Goal: Navigation & Orientation: Find specific page/section

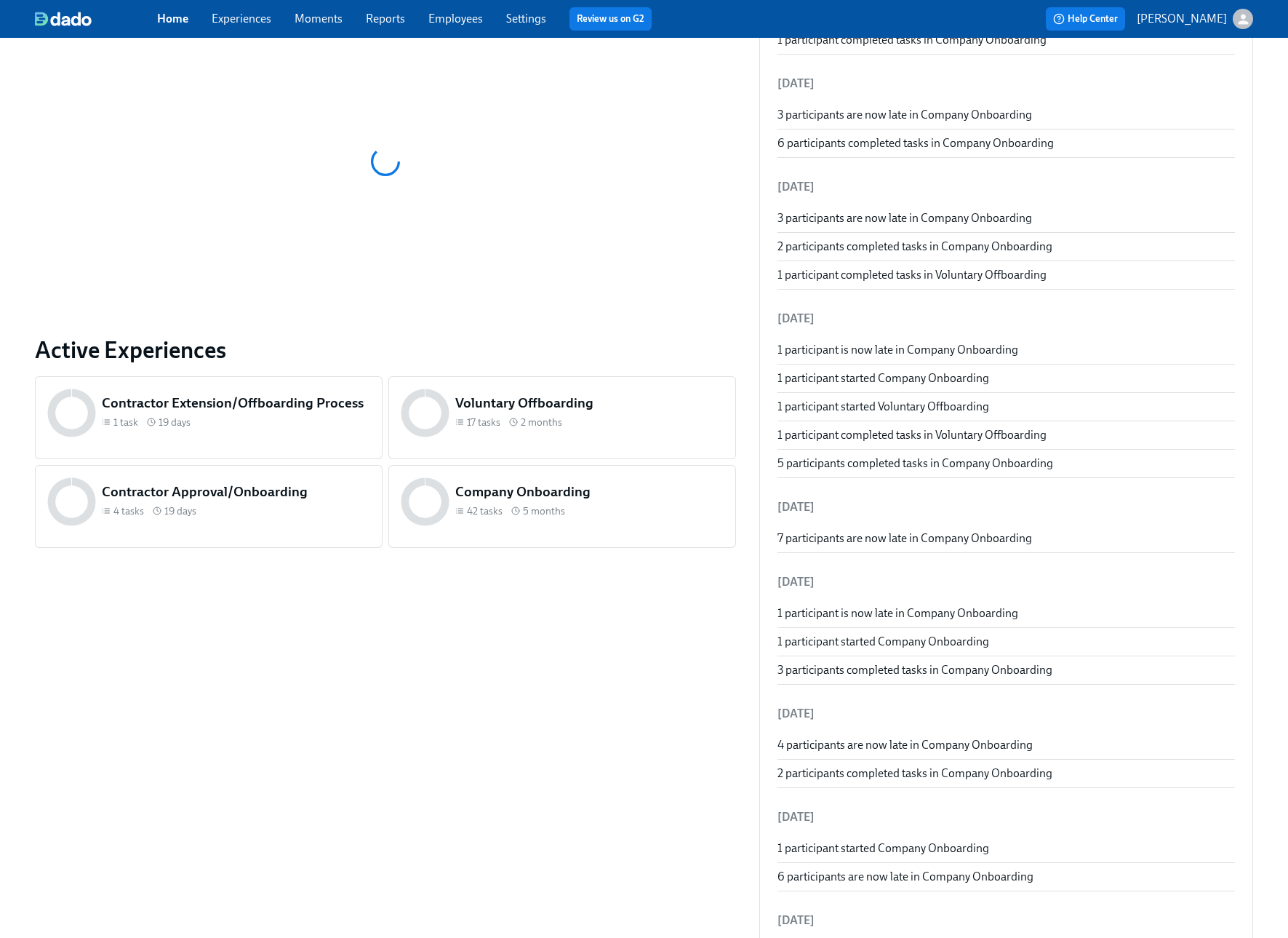
scroll to position [277, 0]
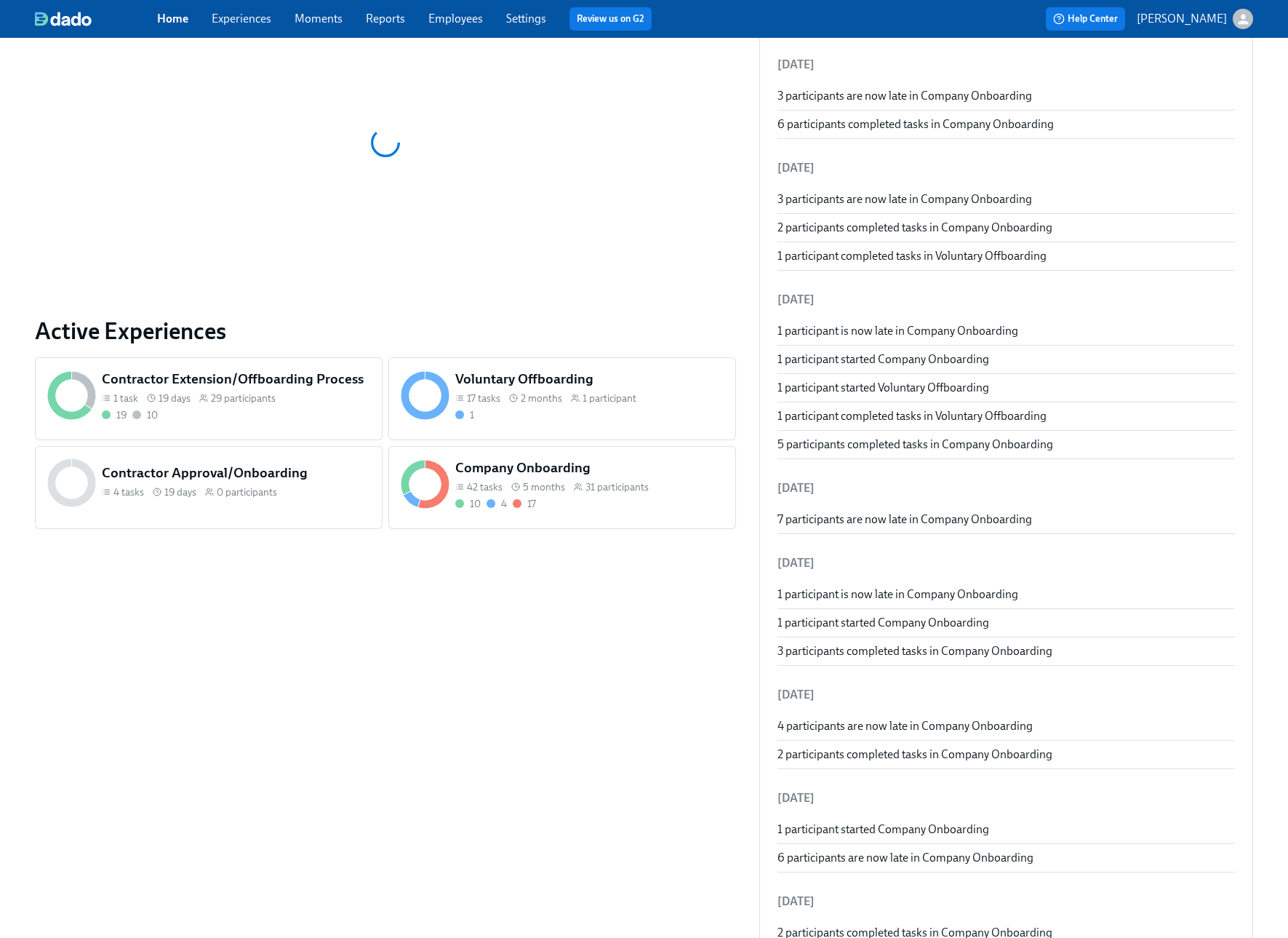
click at [646, 507] on div "10 4 17" at bounding box center [589, 504] width 268 height 14
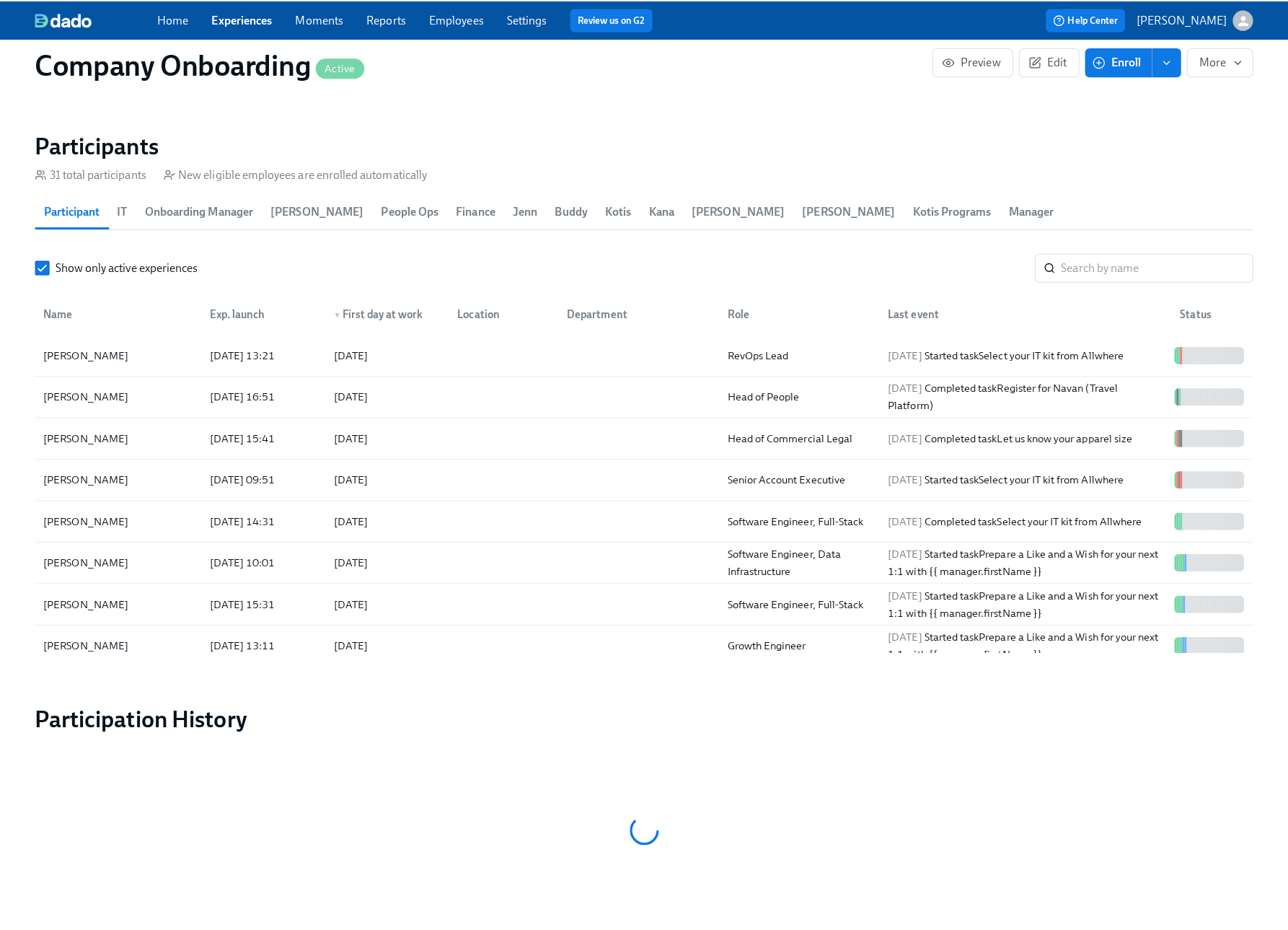
scroll to position [1748, 0]
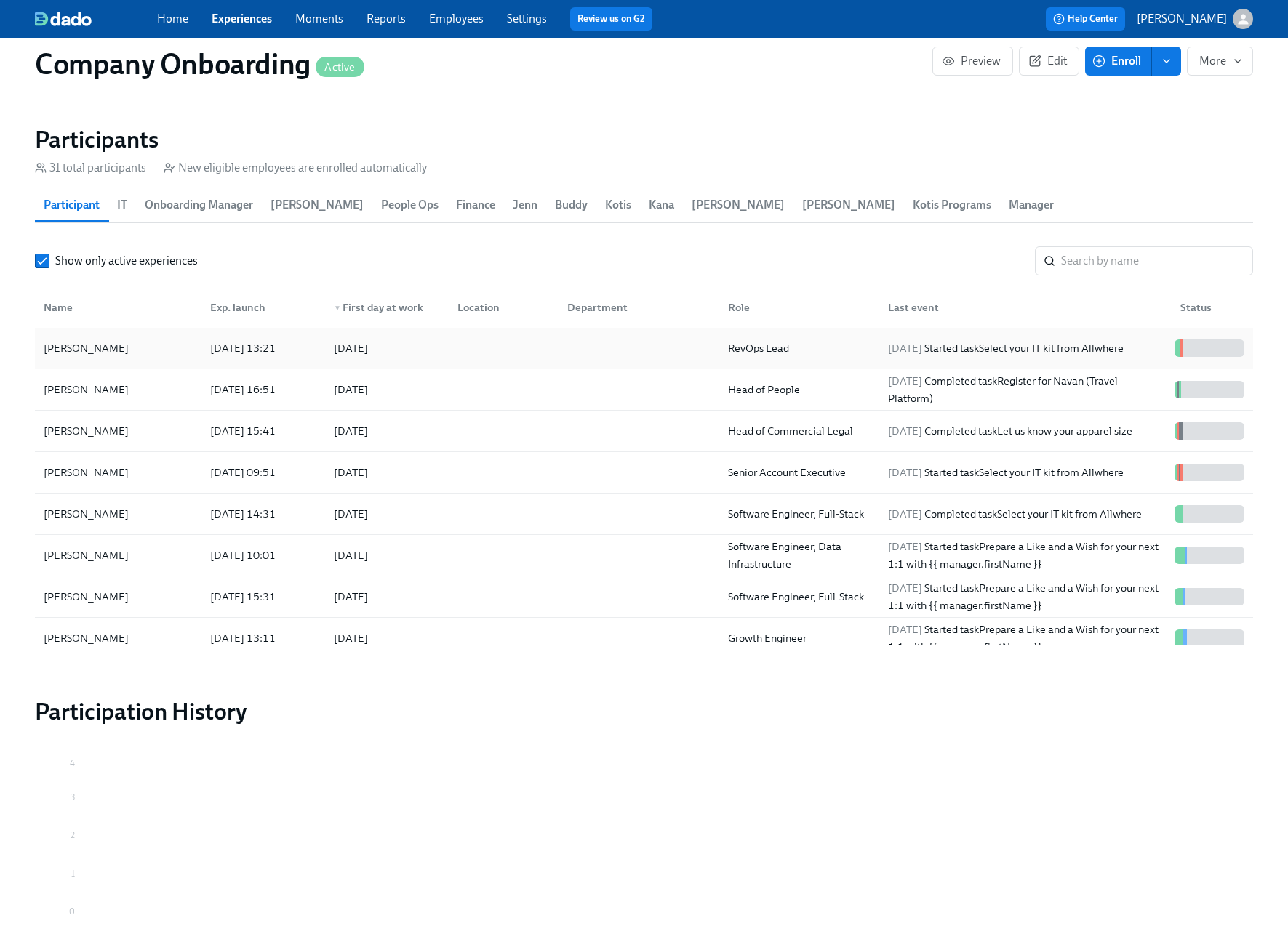
click at [624, 335] on div at bounding box center [636, 348] width 161 height 29
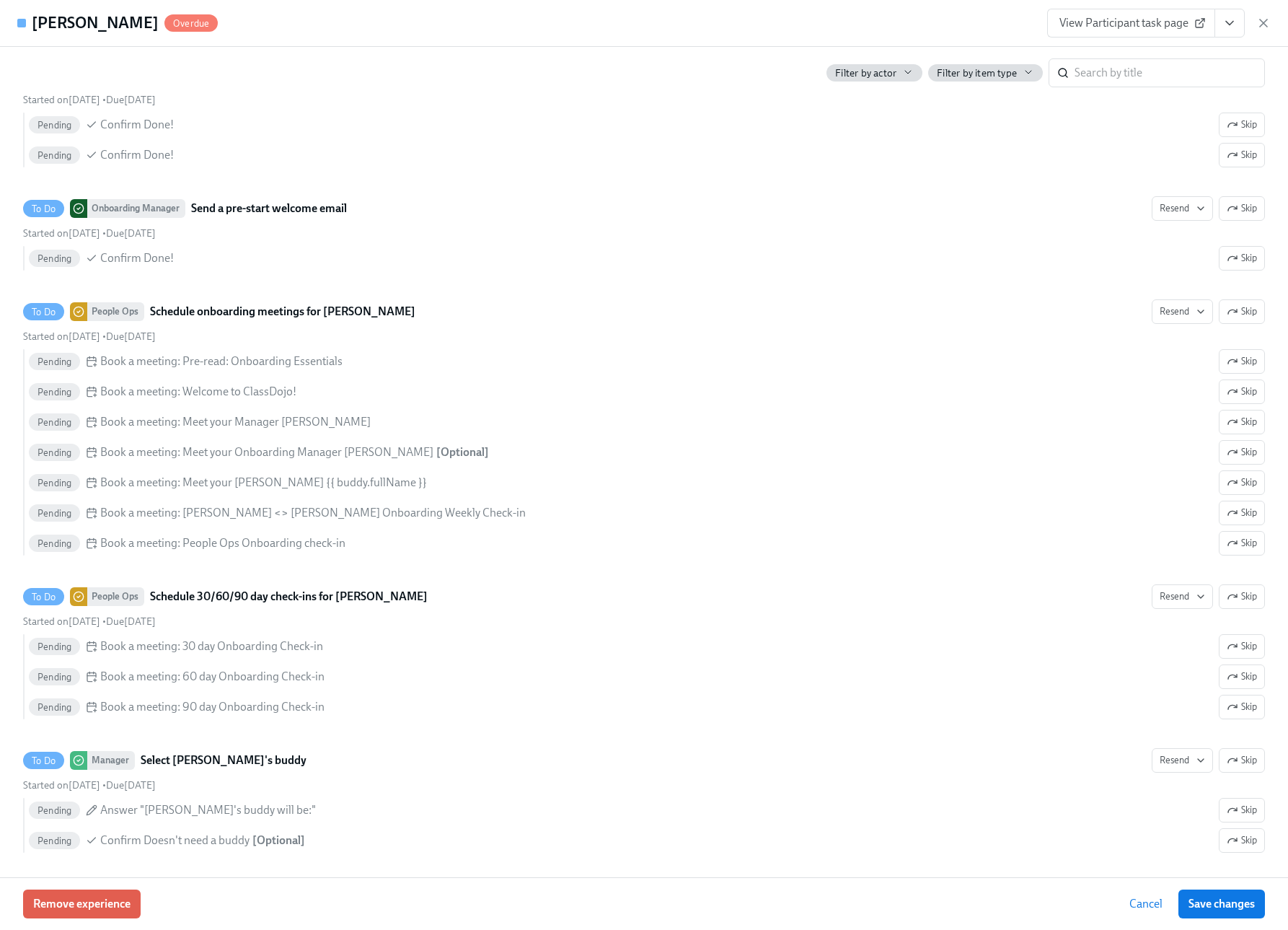
scroll to position [2473, 0]
click at [1231, 21] on icon "View task page" at bounding box center [1228, 22] width 14 height 14
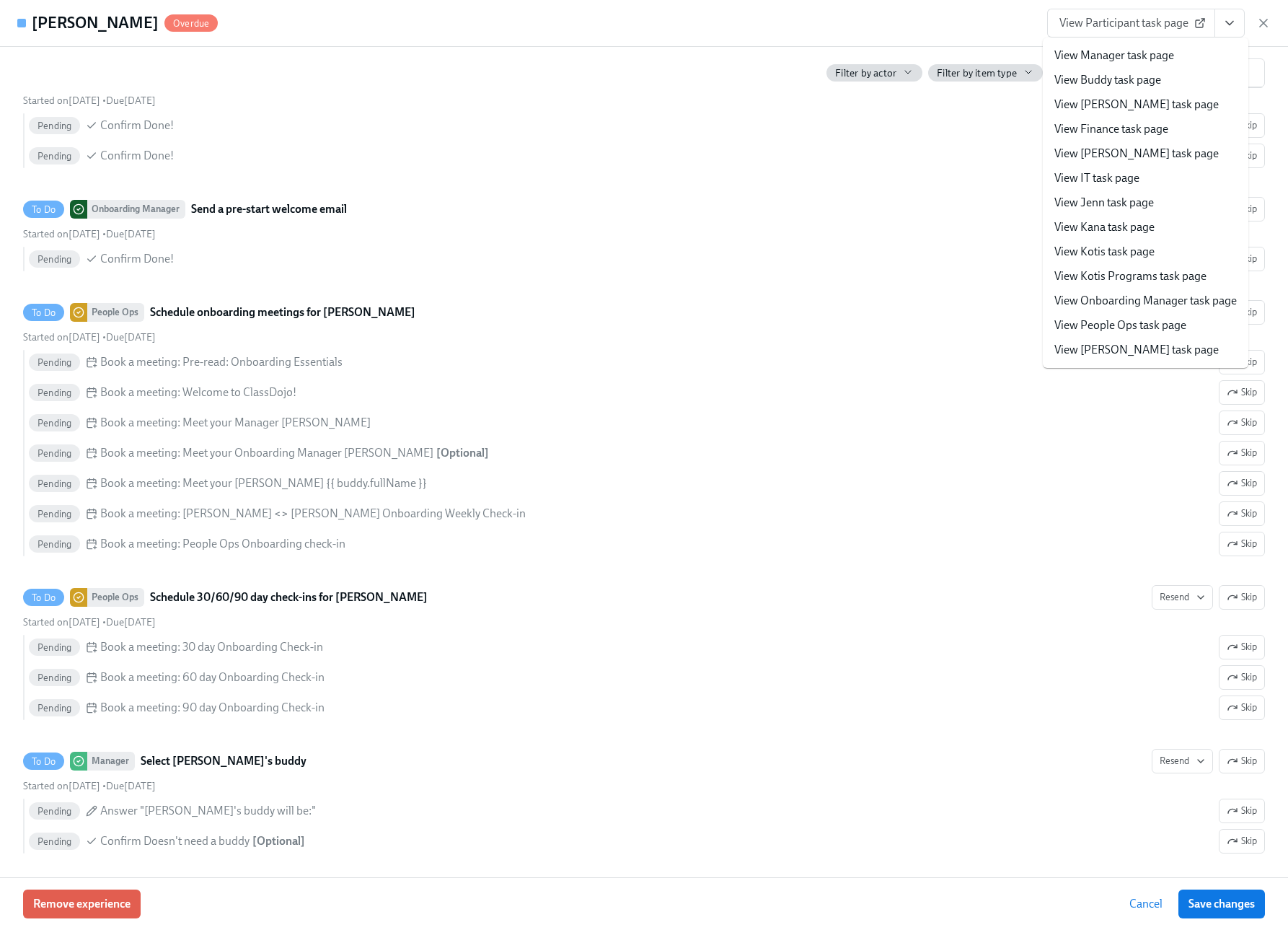
click at [1098, 317] on link "View People Ops task page" at bounding box center [1119, 325] width 132 height 16
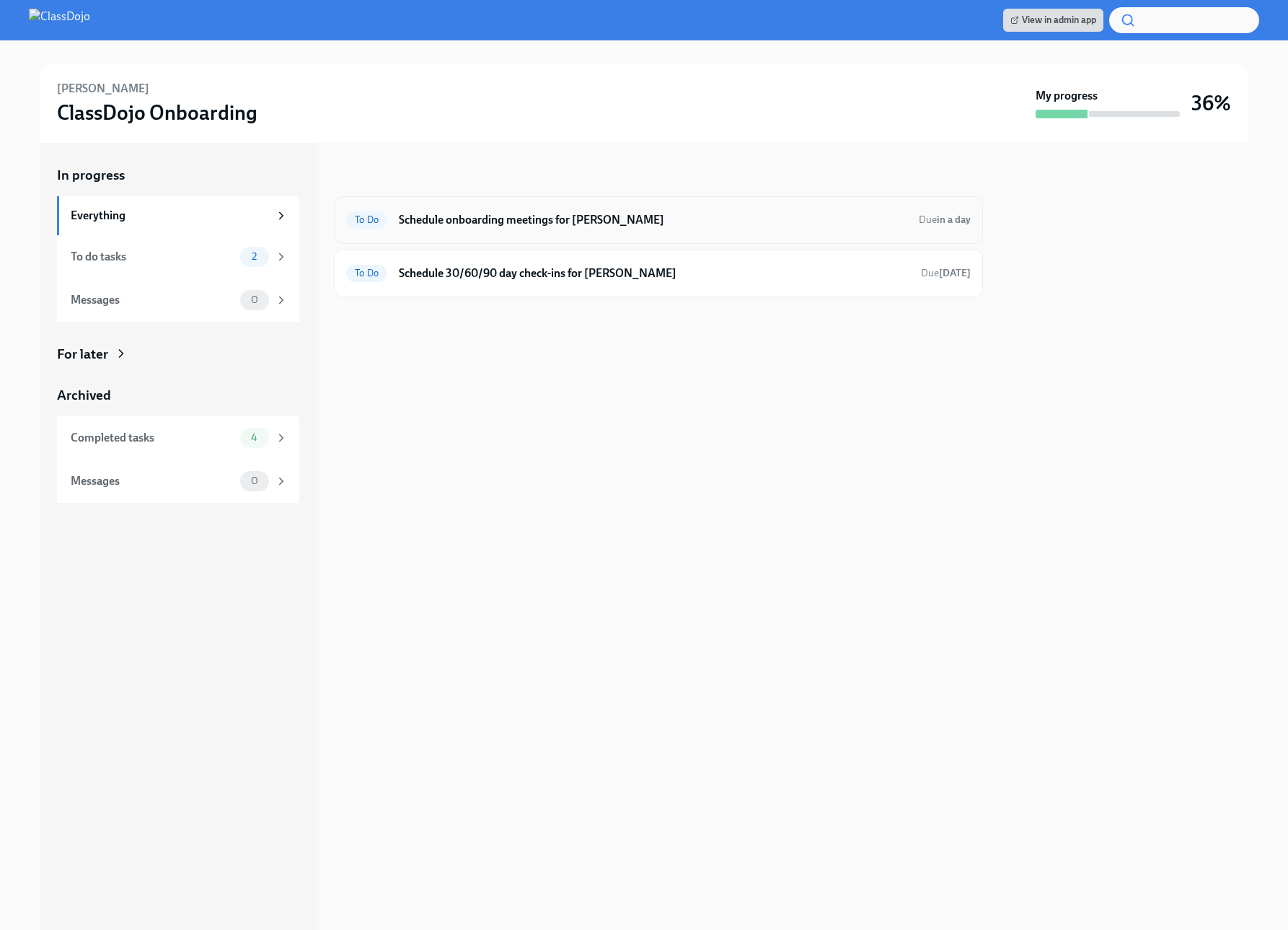
click at [702, 227] on h6 "Schedule onboarding meetings for [PERSON_NAME]" at bounding box center [652, 219] width 509 height 16
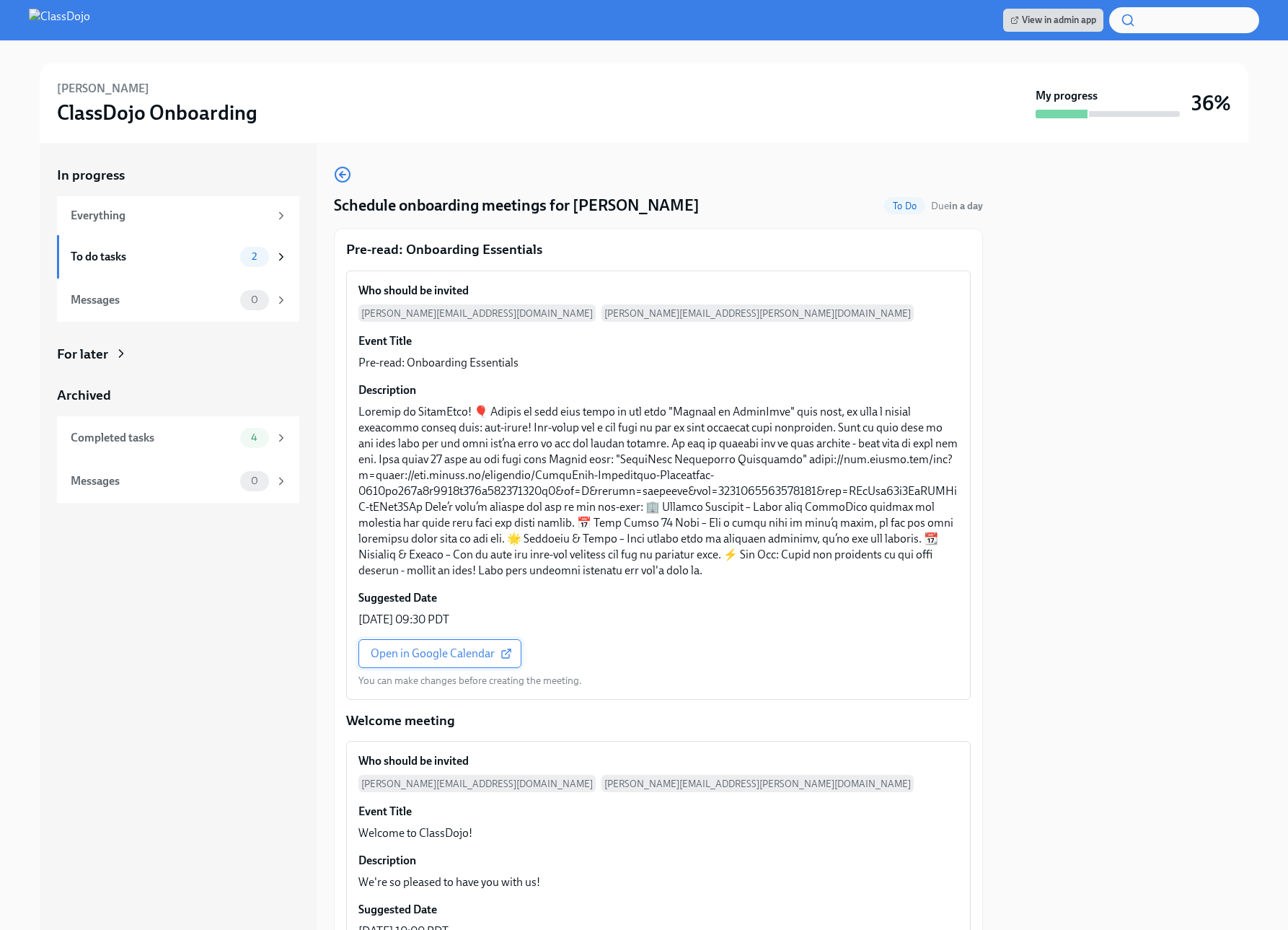
click at [455, 652] on span "Open in Google Calendar" at bounding box center [440, 653] width 138 height 14
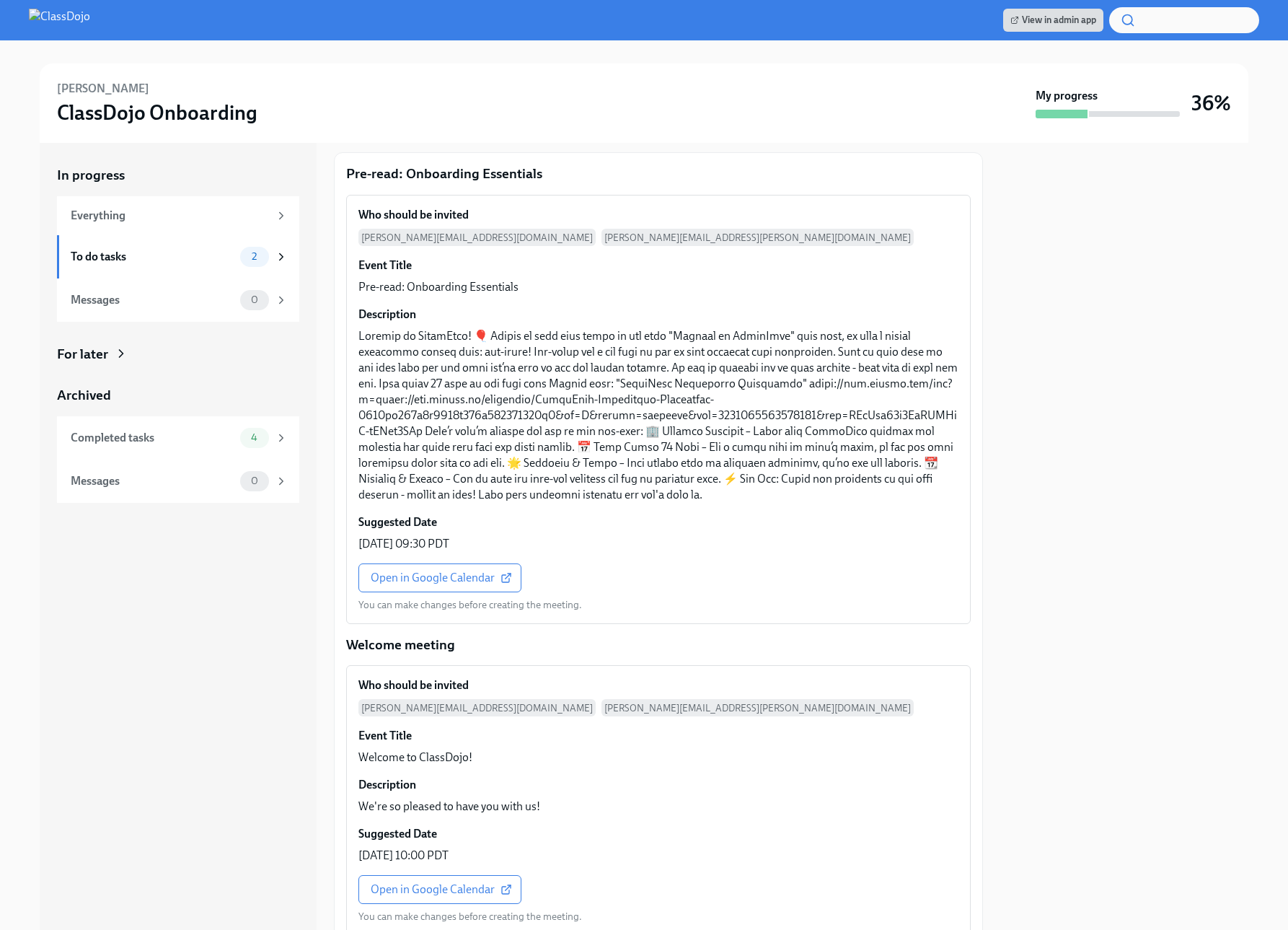
scroll to position [273, 0]
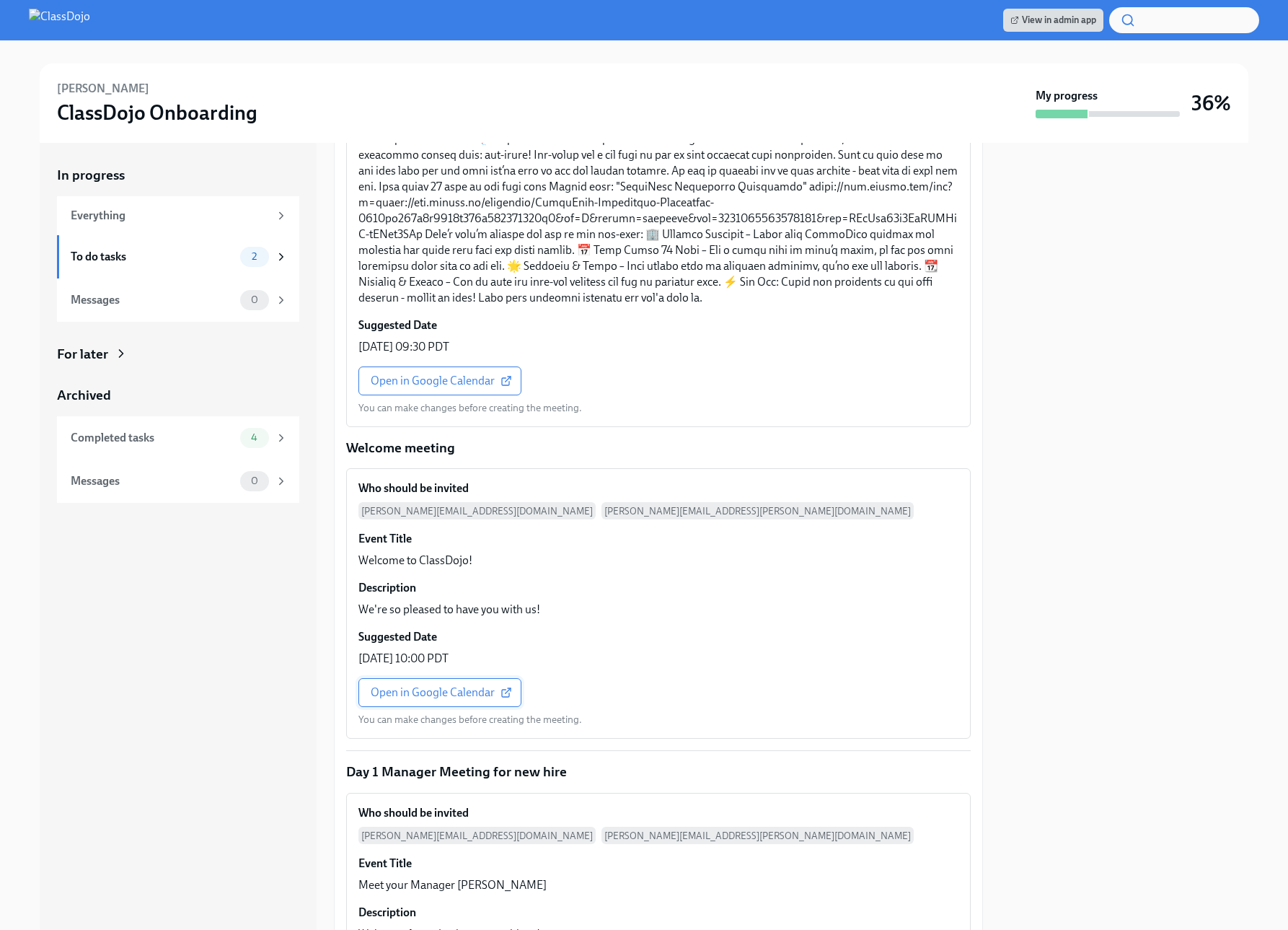
click at [455, 699] on link "Open in Google Calendar" at bounding box center [440, 692] width 163 height 29
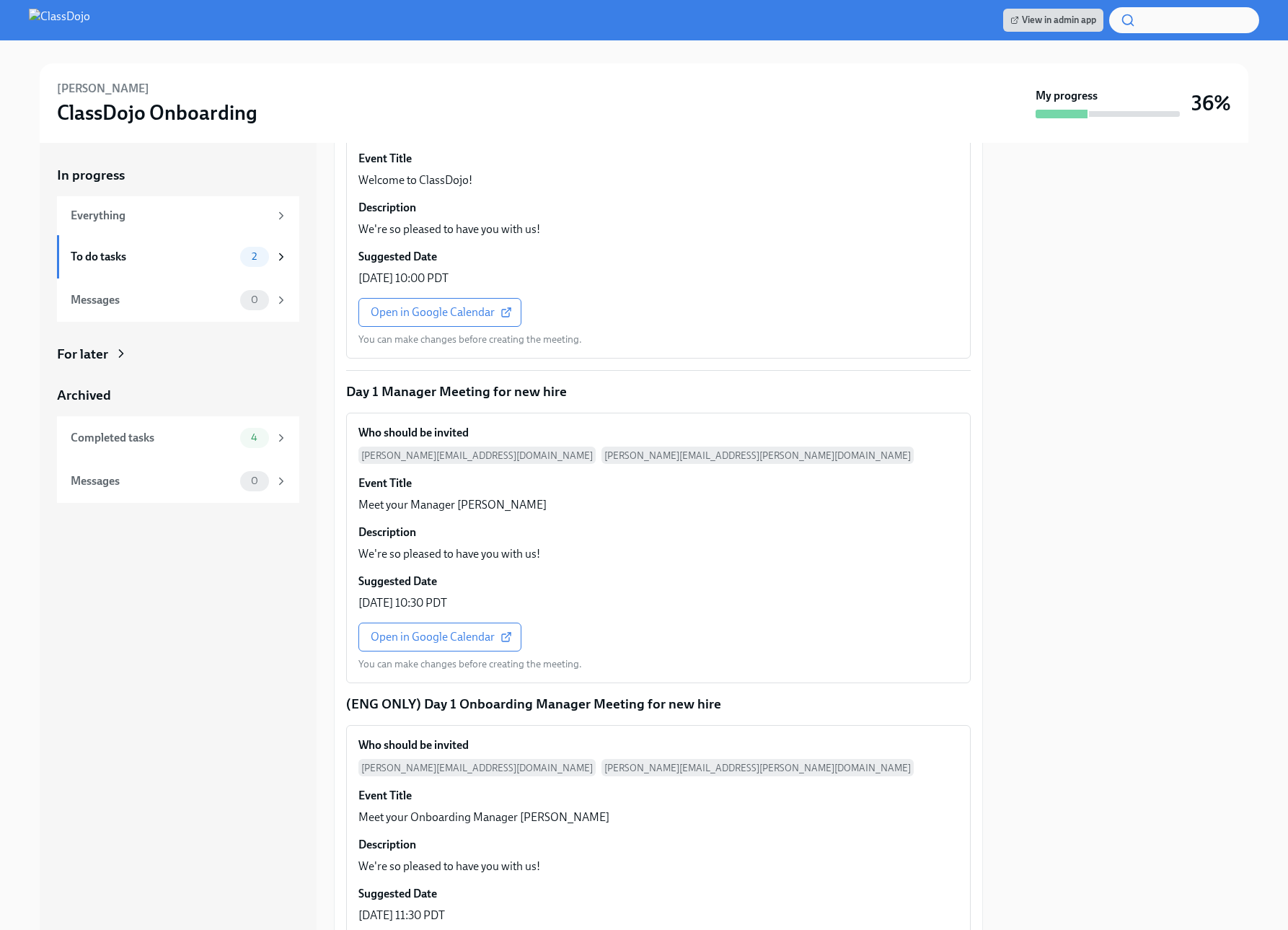
scroll to position [0, 0]
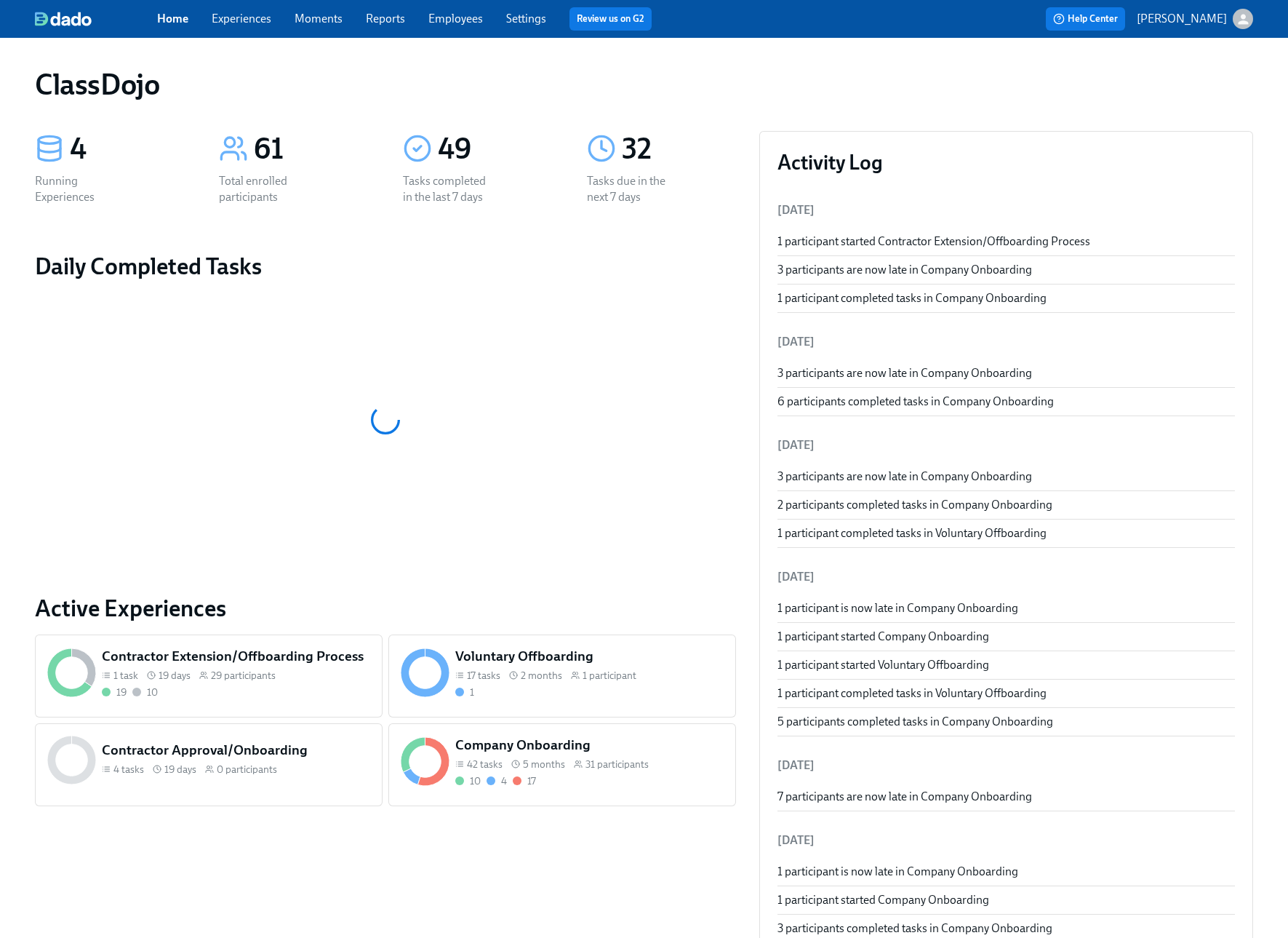
click at [316, 771] on div "4 tasks 19 days 0 participants" at bounding box center [235, 769] width 268 height 14
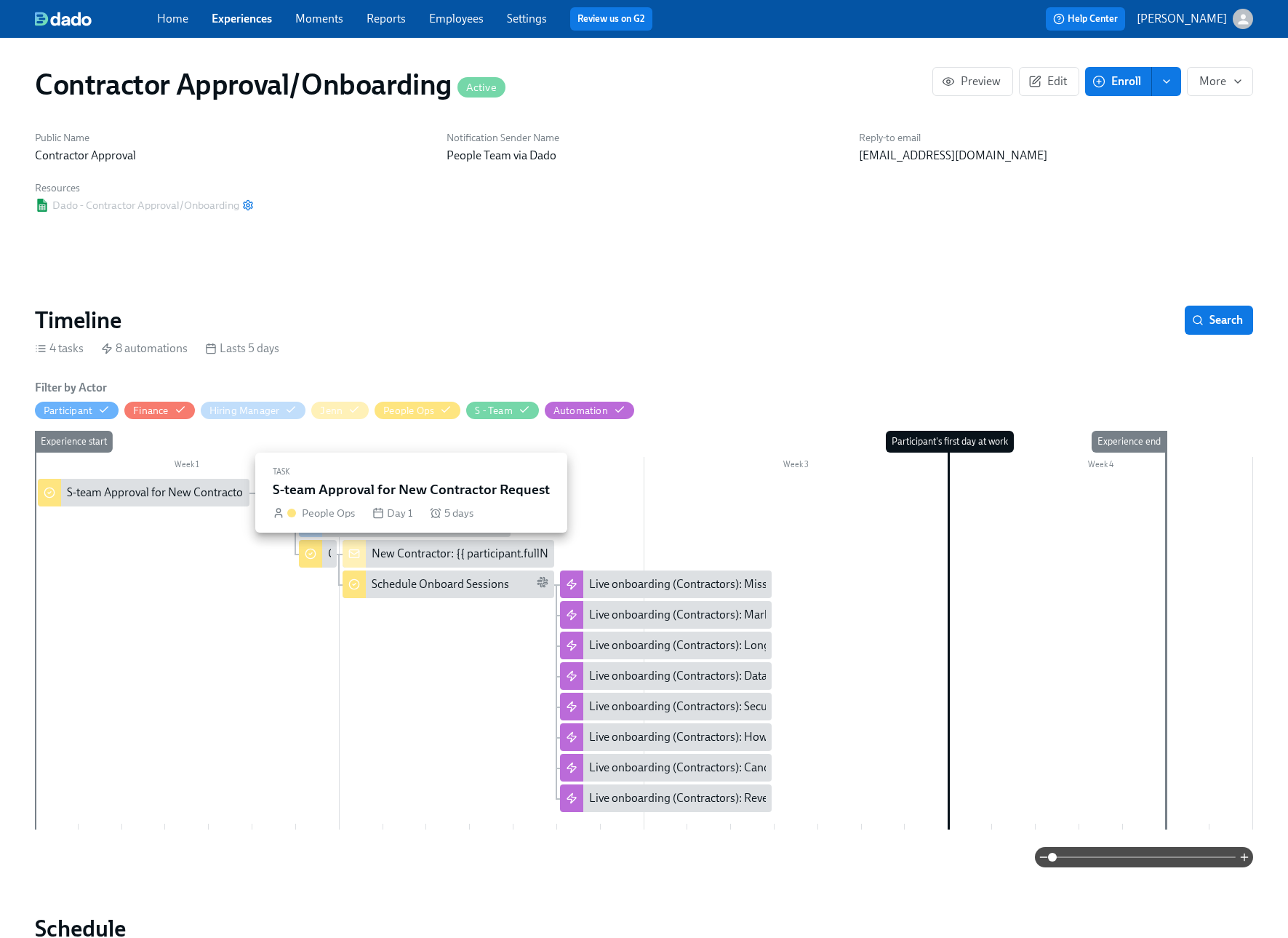
click at [133, 498] on div "S-team Approval for New Contractor Request" at bounding box center [178, 492] width 223 height 16
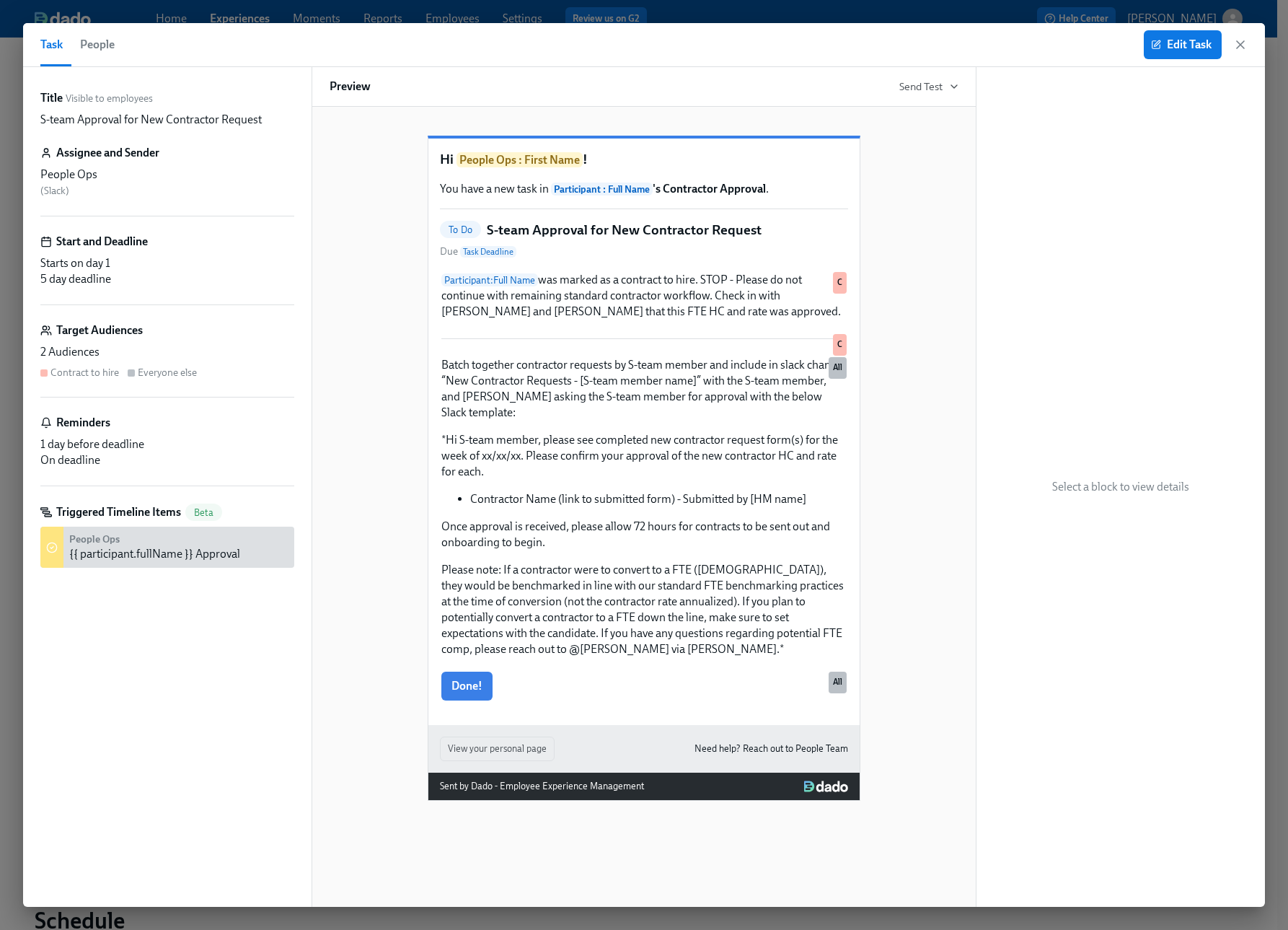
click at [1238, 52] on div "Edit Task" at bounding box center [1195, 44] width 104 height 29
click at [1238, 46] on icon "button" at bounding box center [1240, 45] width 7 height 7
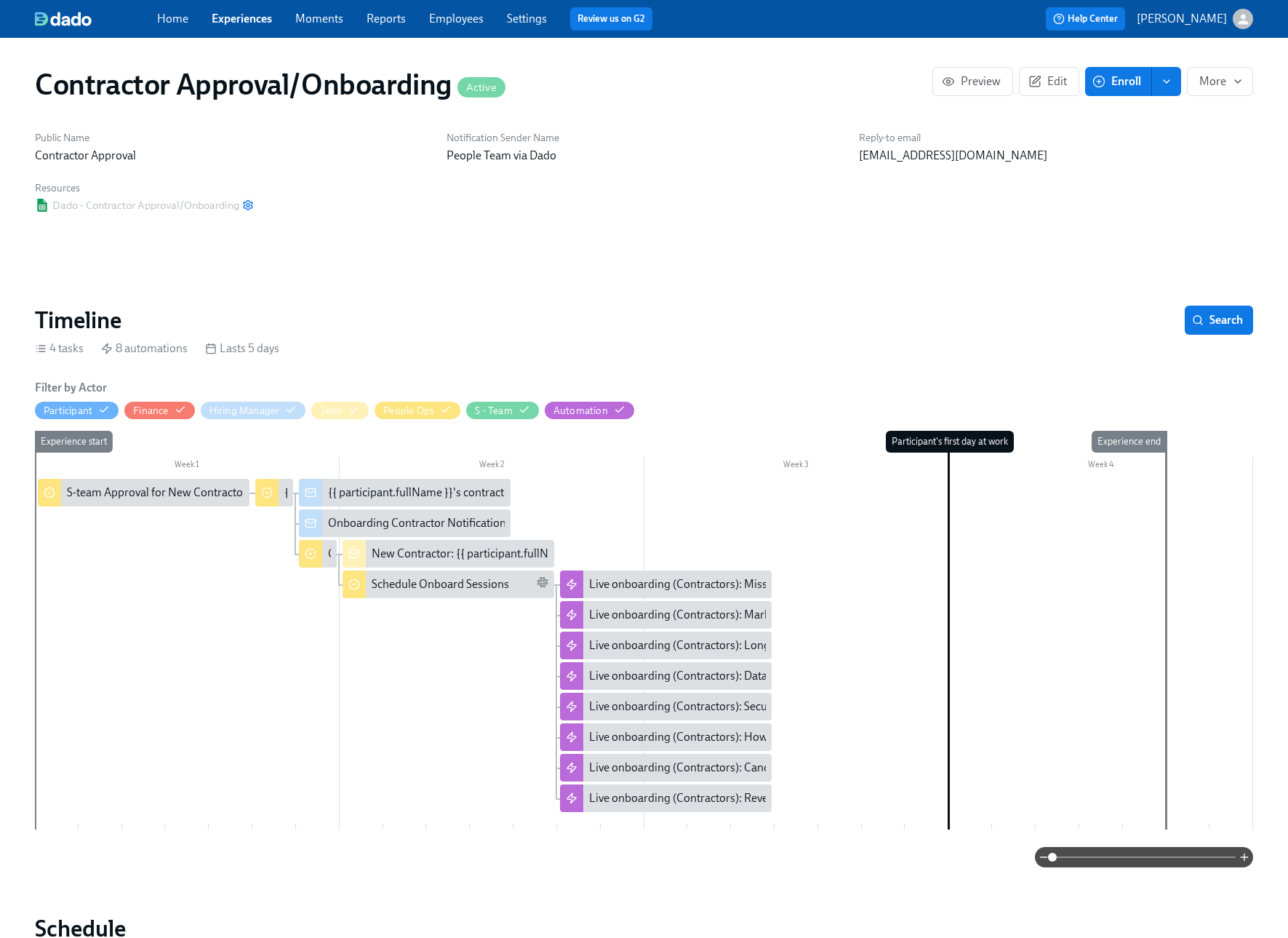
click at [300, 20] on link "Moments" at bounding box center [319, 18] width 48 height 14
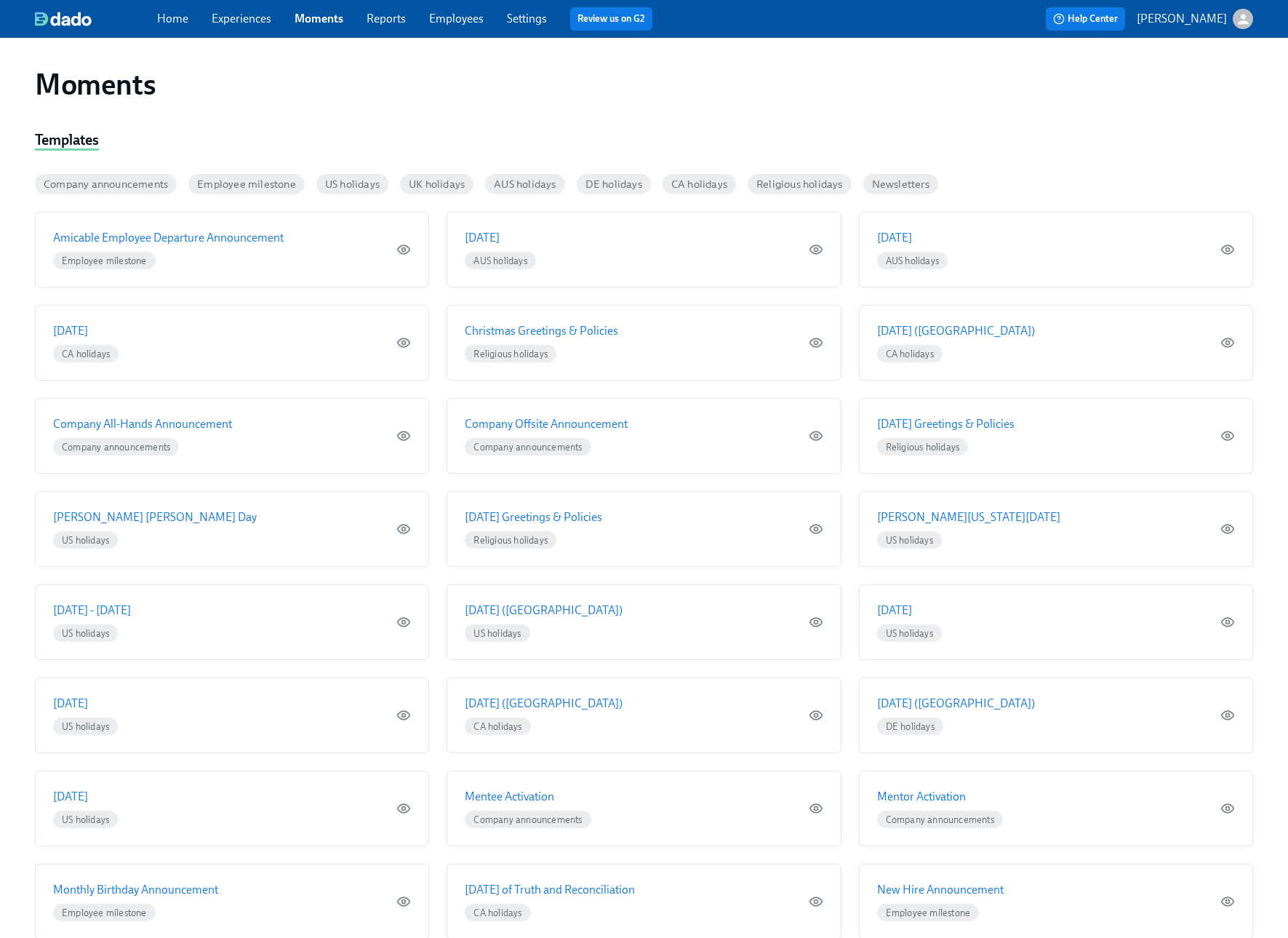
click at [244, 27] on div "Home Experiences Moments Reports Employees Settings Review us on G2" at bounding box center [431, 19] width 548 height 24
click at [250, 18] on link "Experiences" at bounding box center [241, 18] width 59 height 14
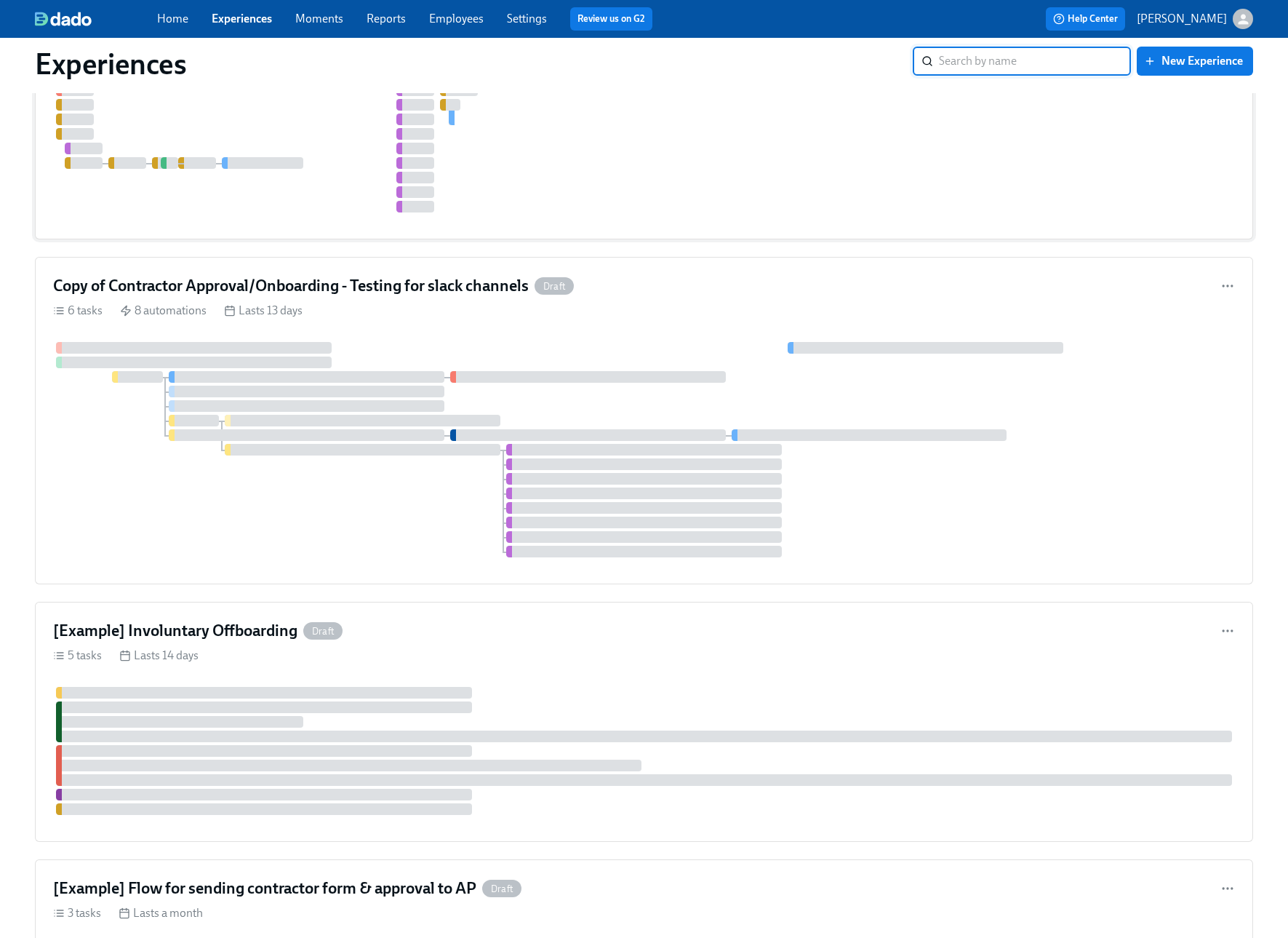
scroll to position [1606, 0]
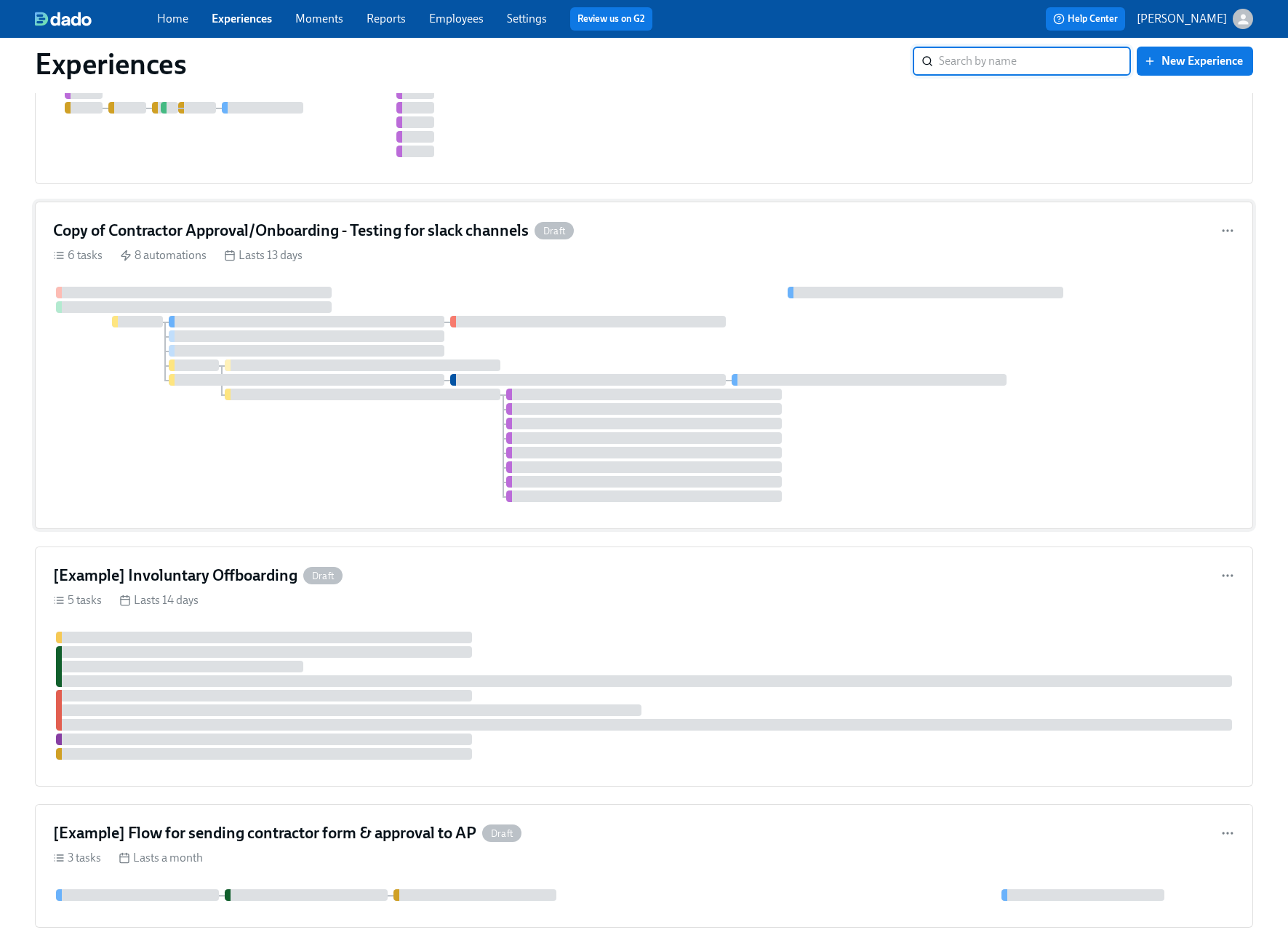
click at [690, 241] on div "Copy of Contractor Approval/Onboarding - Testing for slack channels Draft" at bounding box center [643, 230] width 1182 height 22
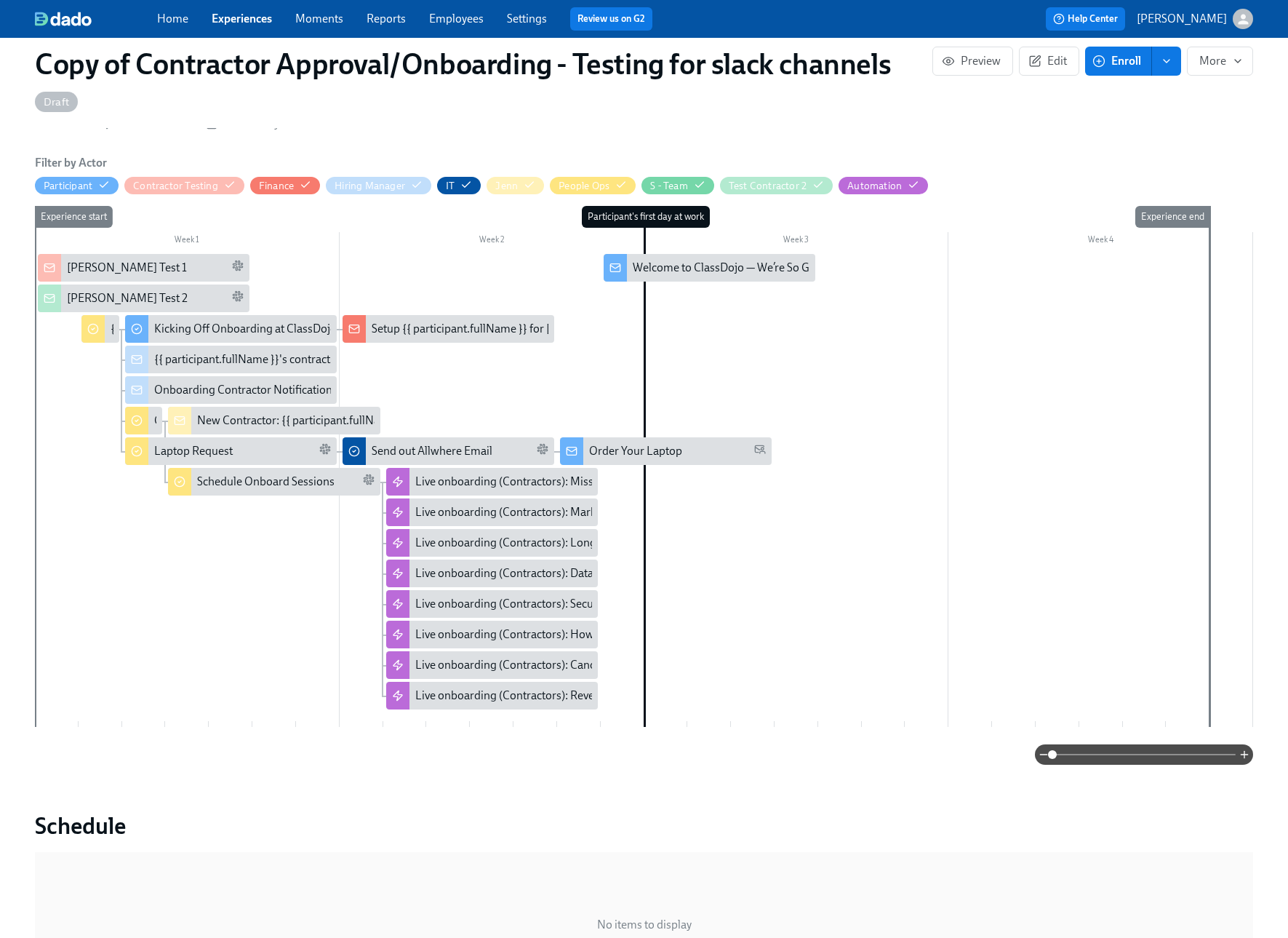
scroll to position [277, 0]
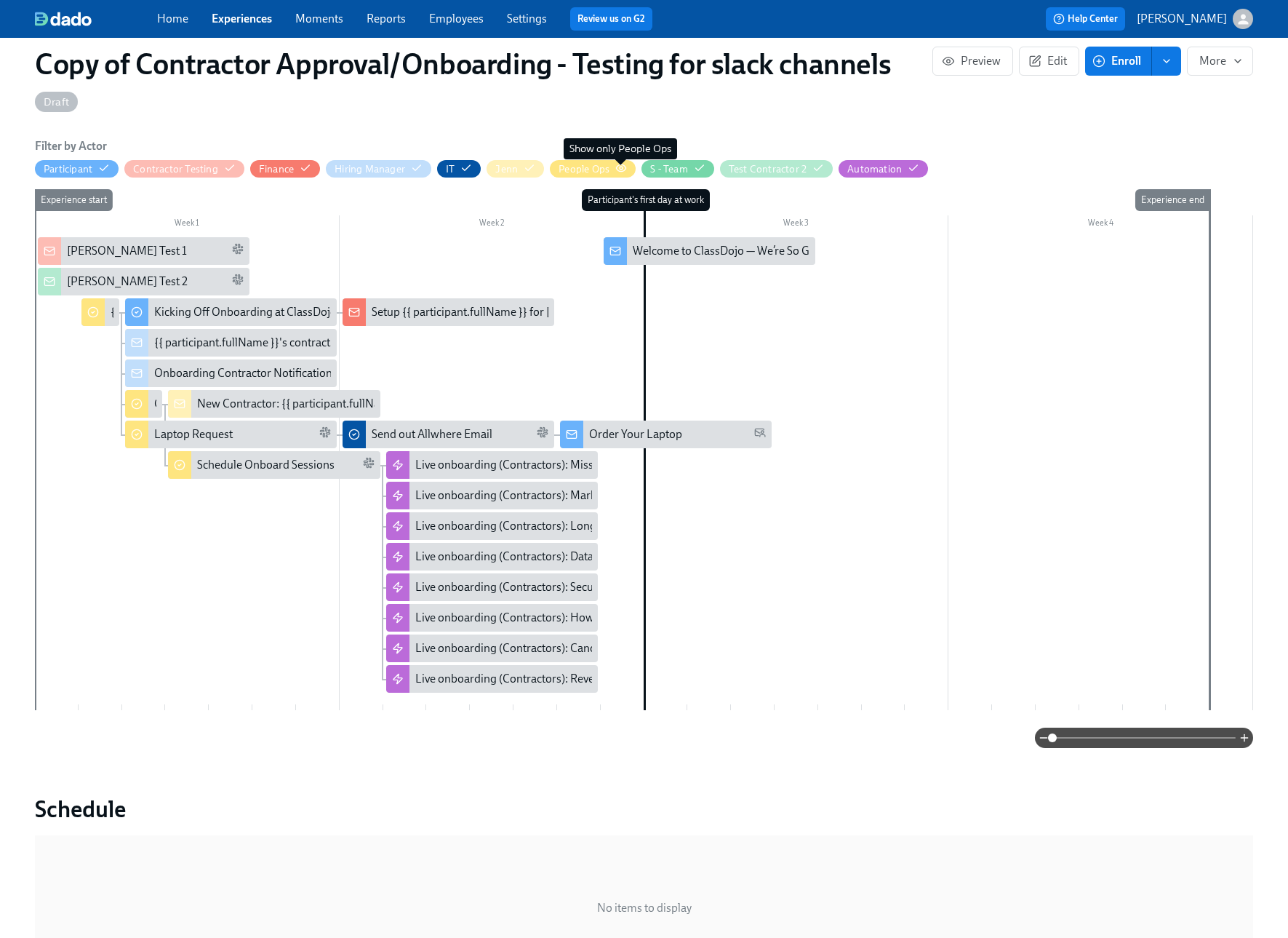
click at [622, 171] on icon "button" at bounding box center [621, 168] width 11 height 11
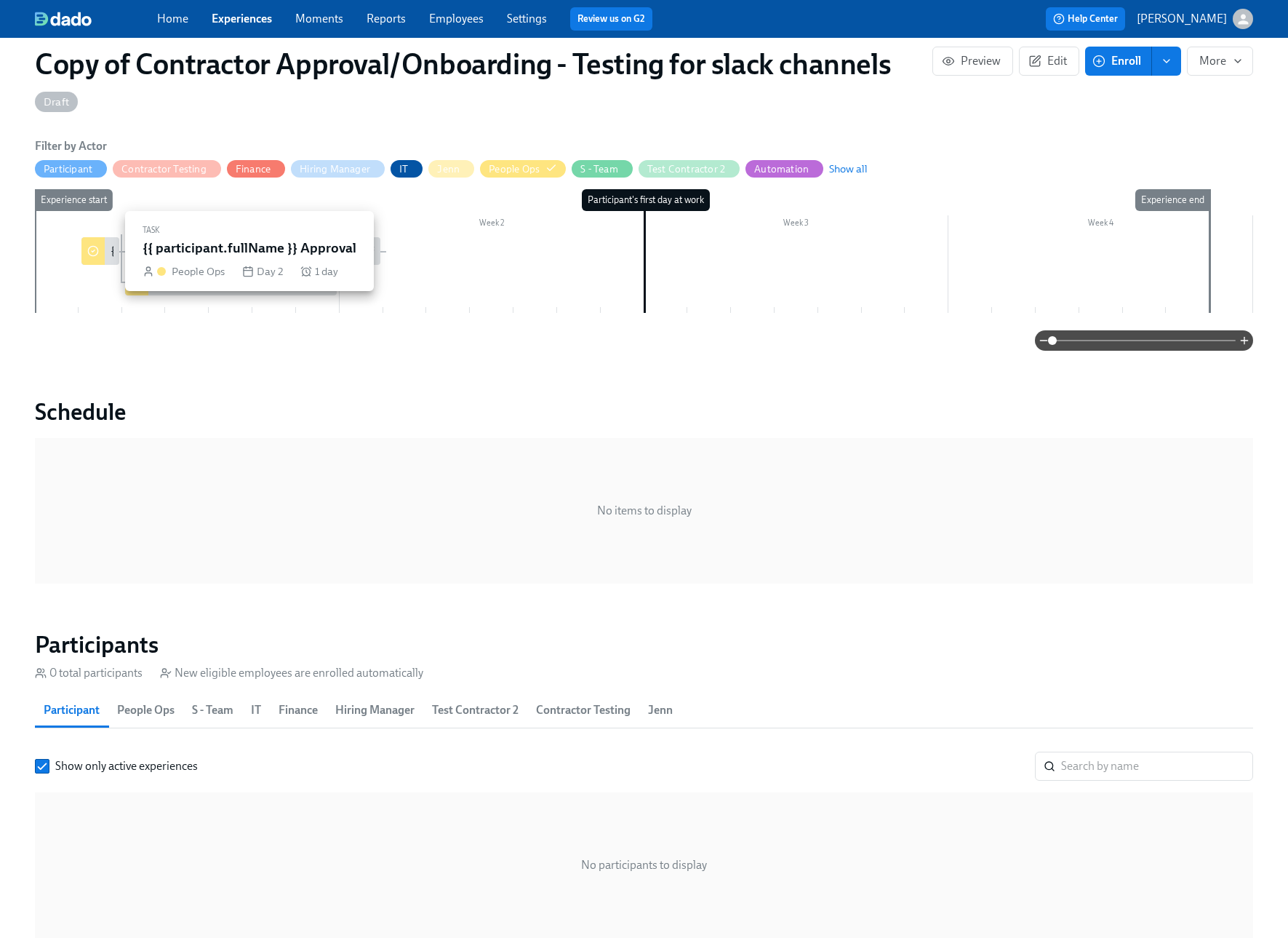
click at [98, 249] on icon at bounding box center [93, 251] width 11 height 11
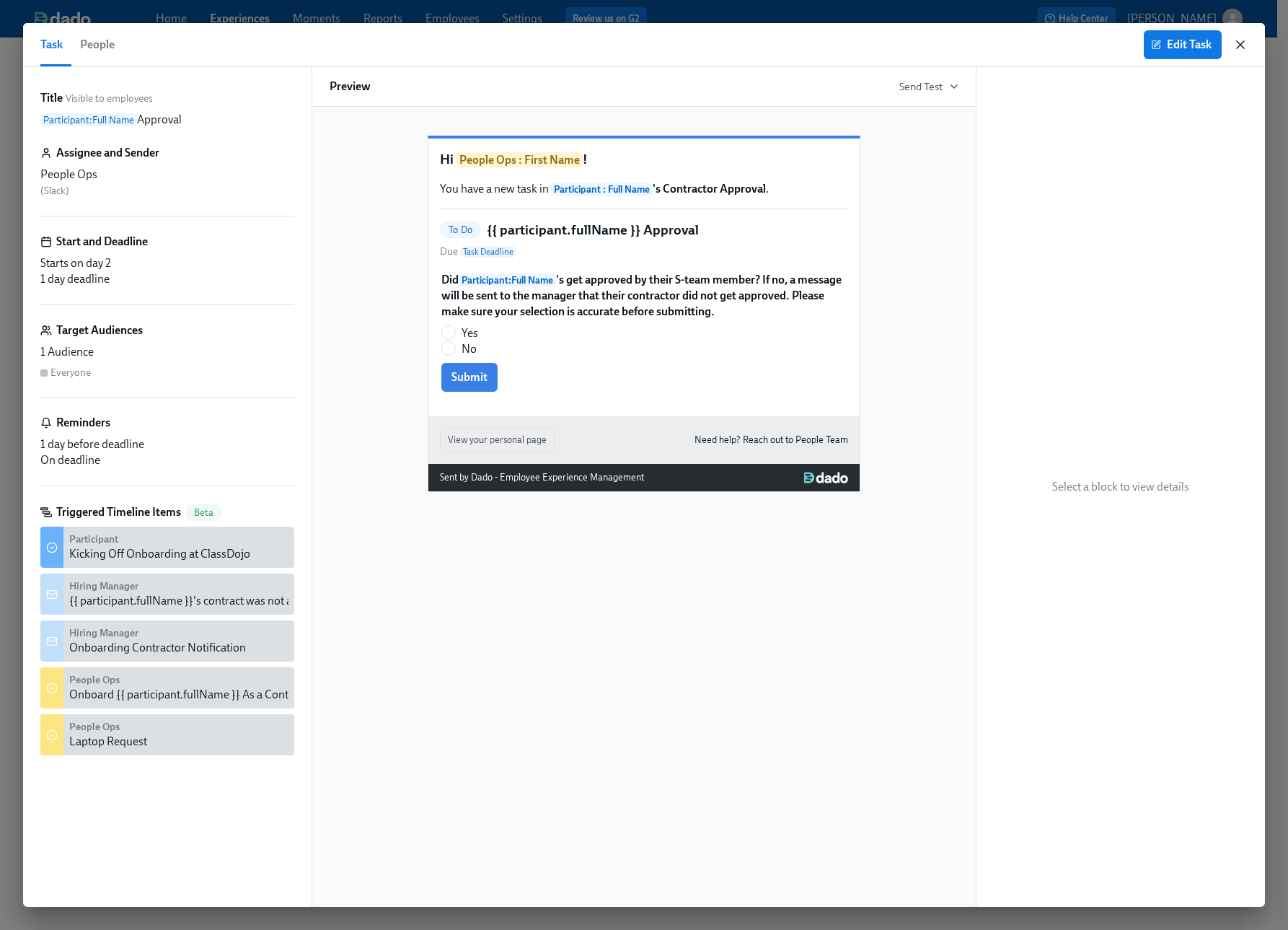
click at [1235, 42] on icon "button" at bounding box center [1239, 44] width 14 height 14
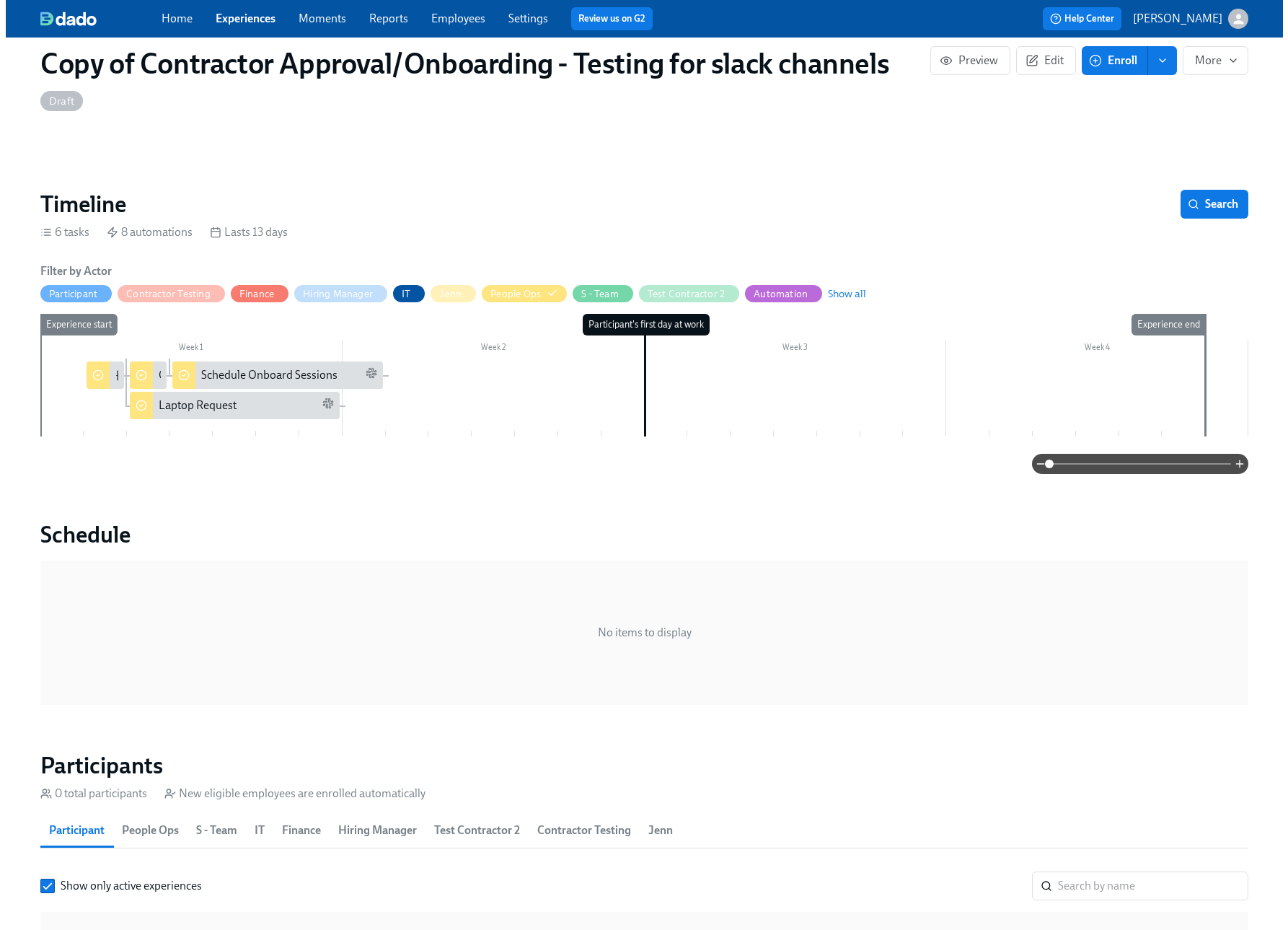
scroll to position [140, 0]
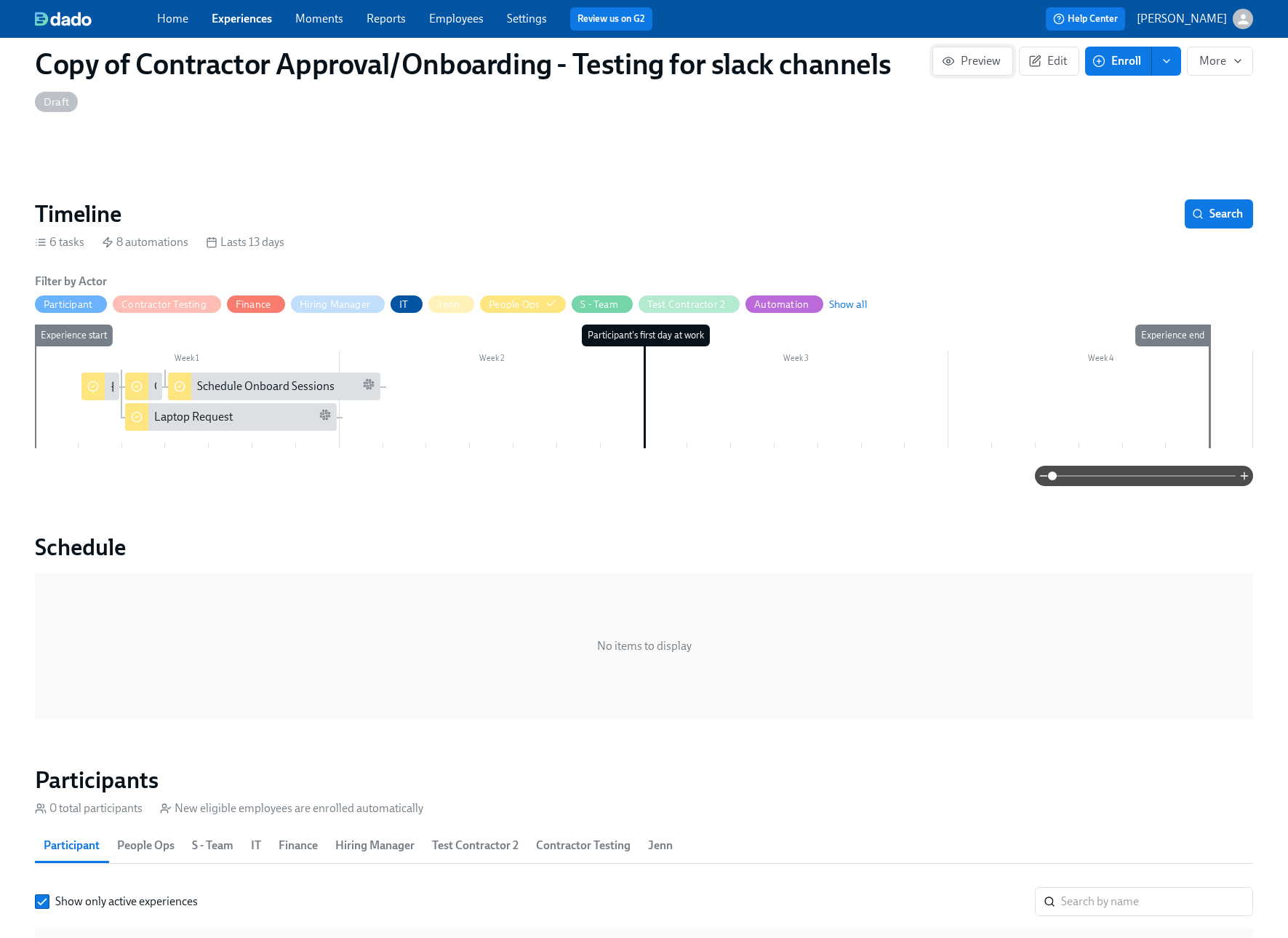
click at [973, 69] on button "Preview" at bounding box center [973, 60] width 81 height 29
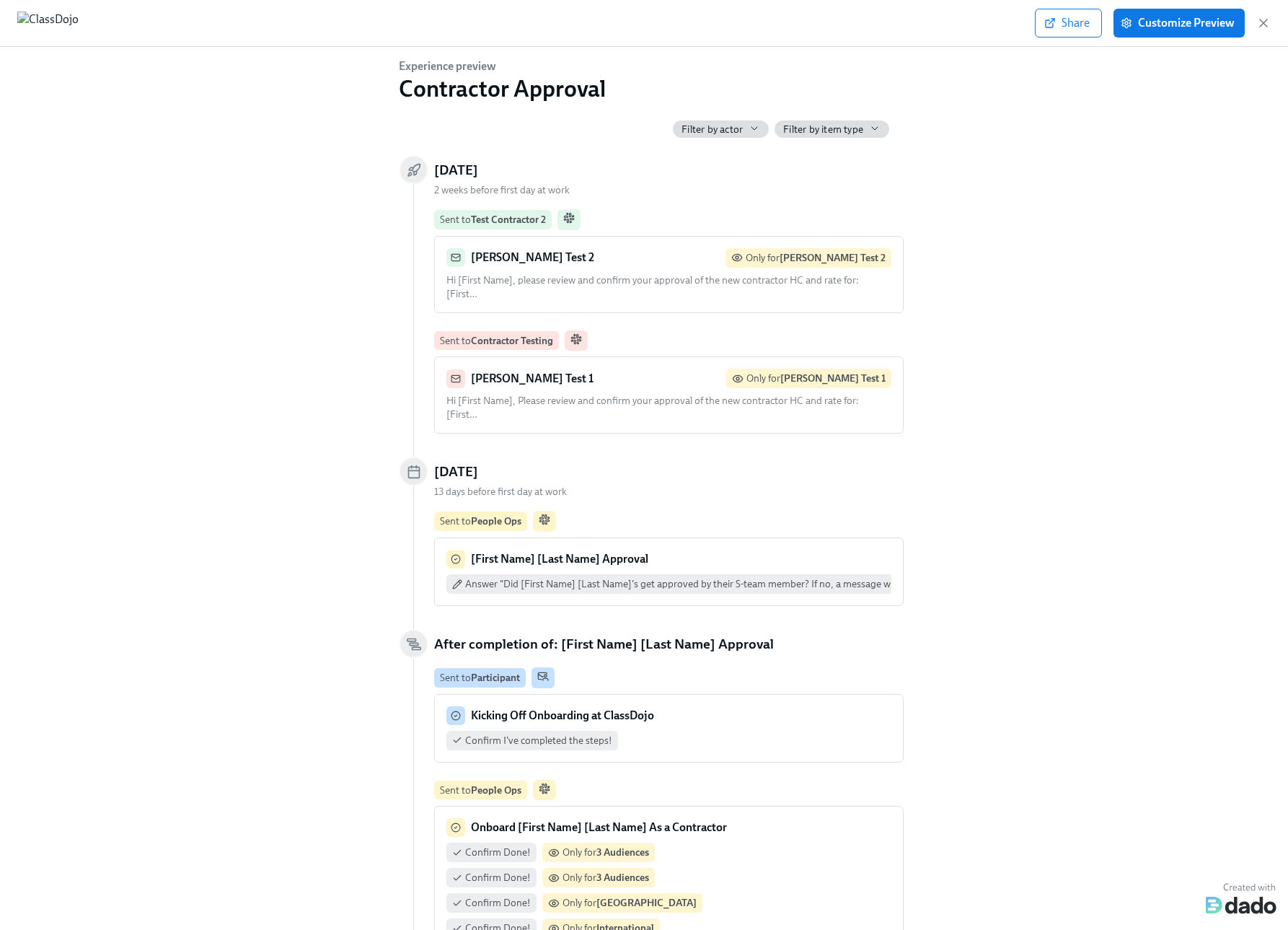
click at [668, 271] on div "Brett Test 2 Only for Brett Test 2 Hi [First Name], please review and confirm y…" at bounding box center [668, 275] width 445 height 52
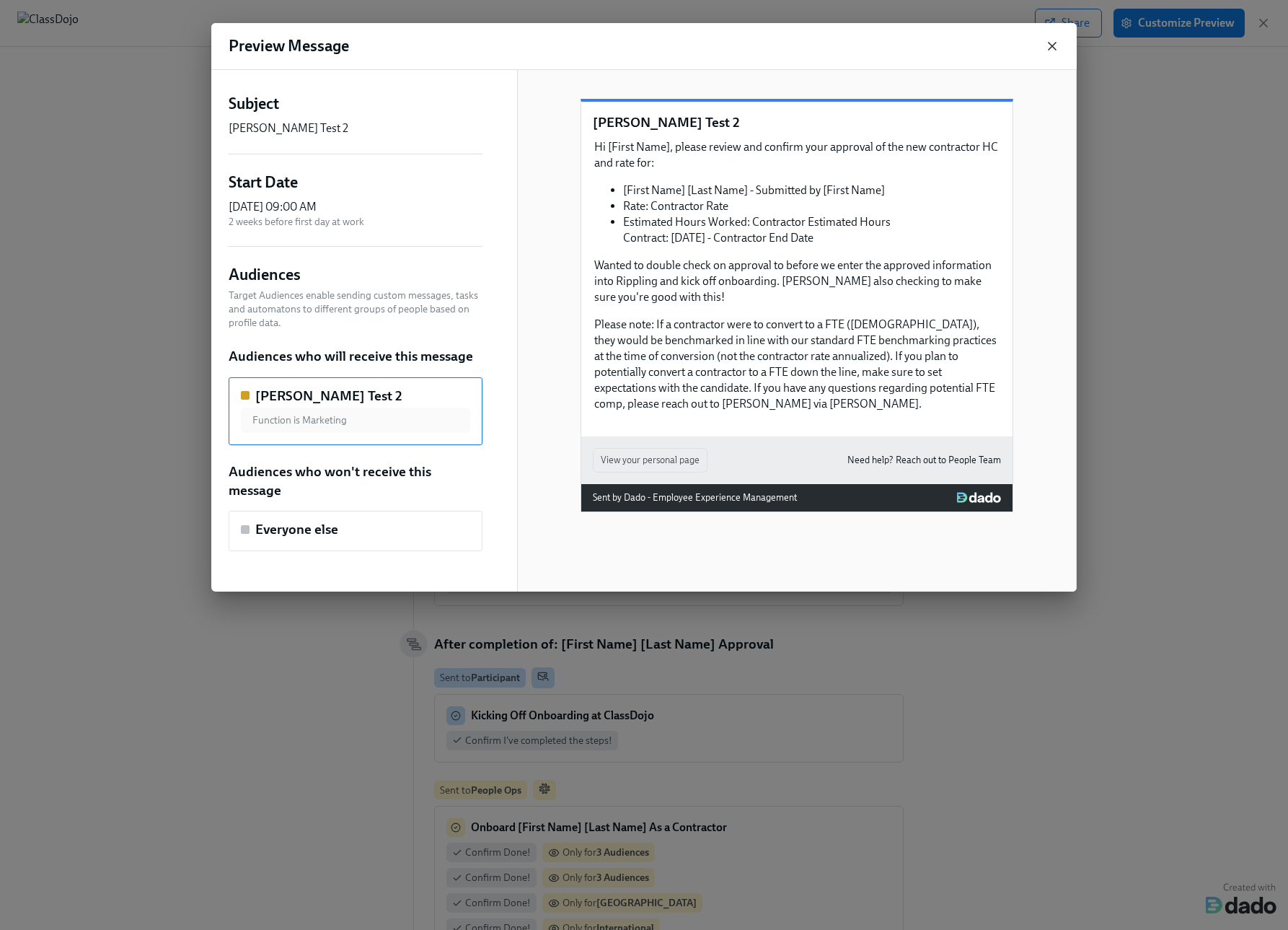
click at [1056, 42] on icon "button" at bounding box center [1051, 46] width 14 height 14
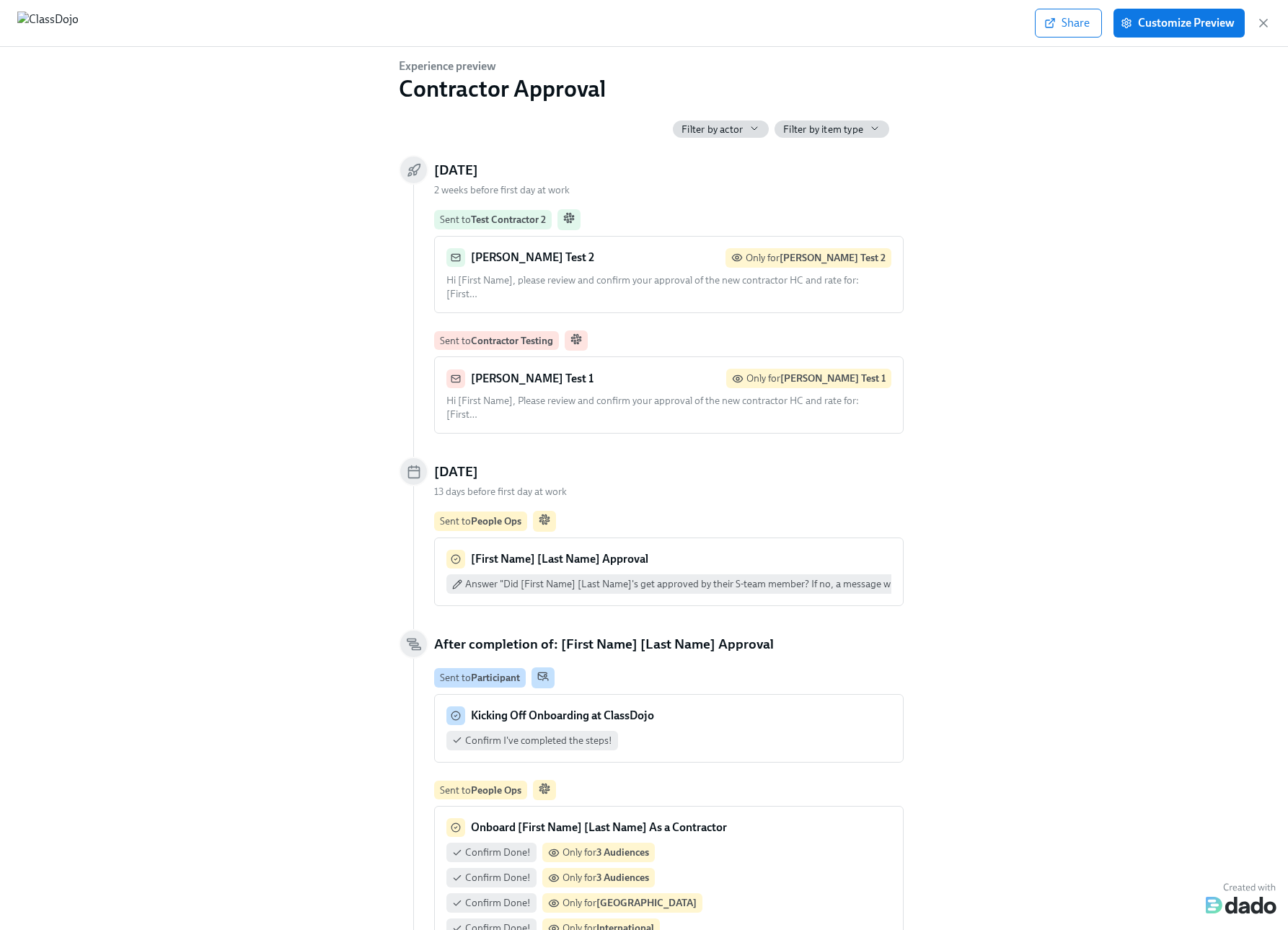
click at [657, 369] on div "Brett Test 1 Only for Brett Test 1" at bounding box center [668, 378] width 445 height 20
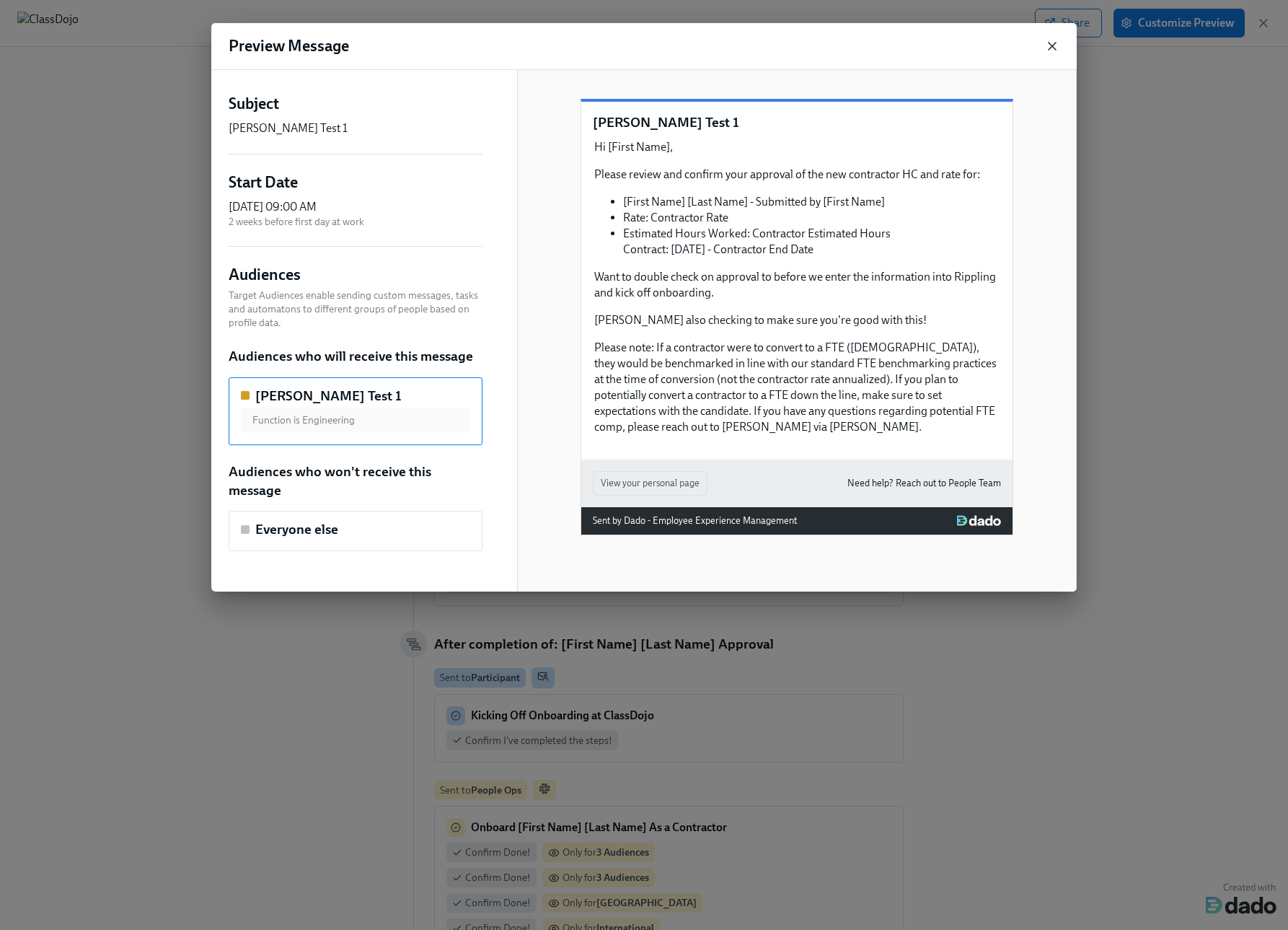
click at [1054, 40] on icon "button" at bounding box center [1051, 46] width 14 height 14
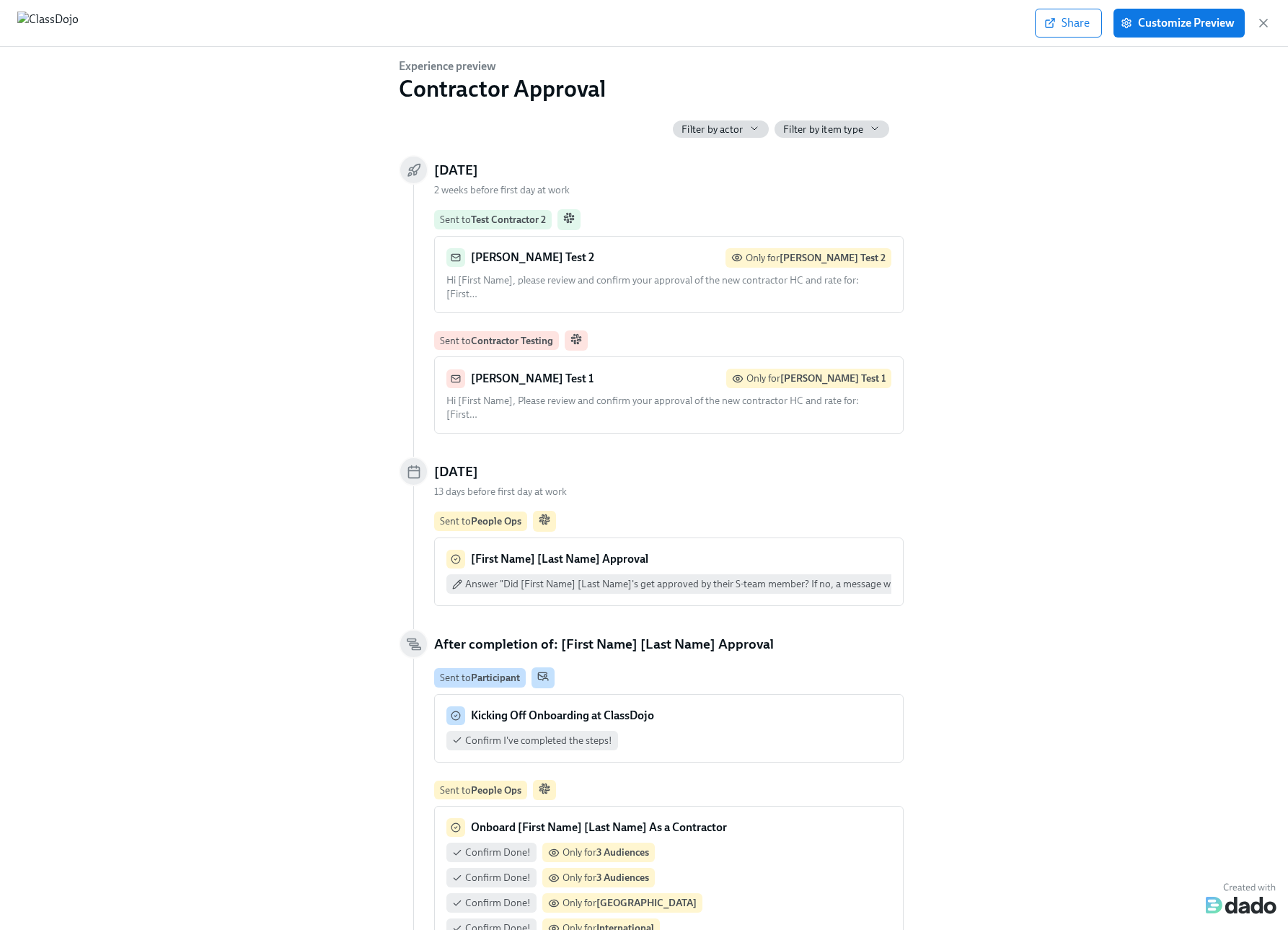
click at [695, 550] on div "[First Name] [Last Name] Approval" at bounding box center [668, 559] width 445 height 19
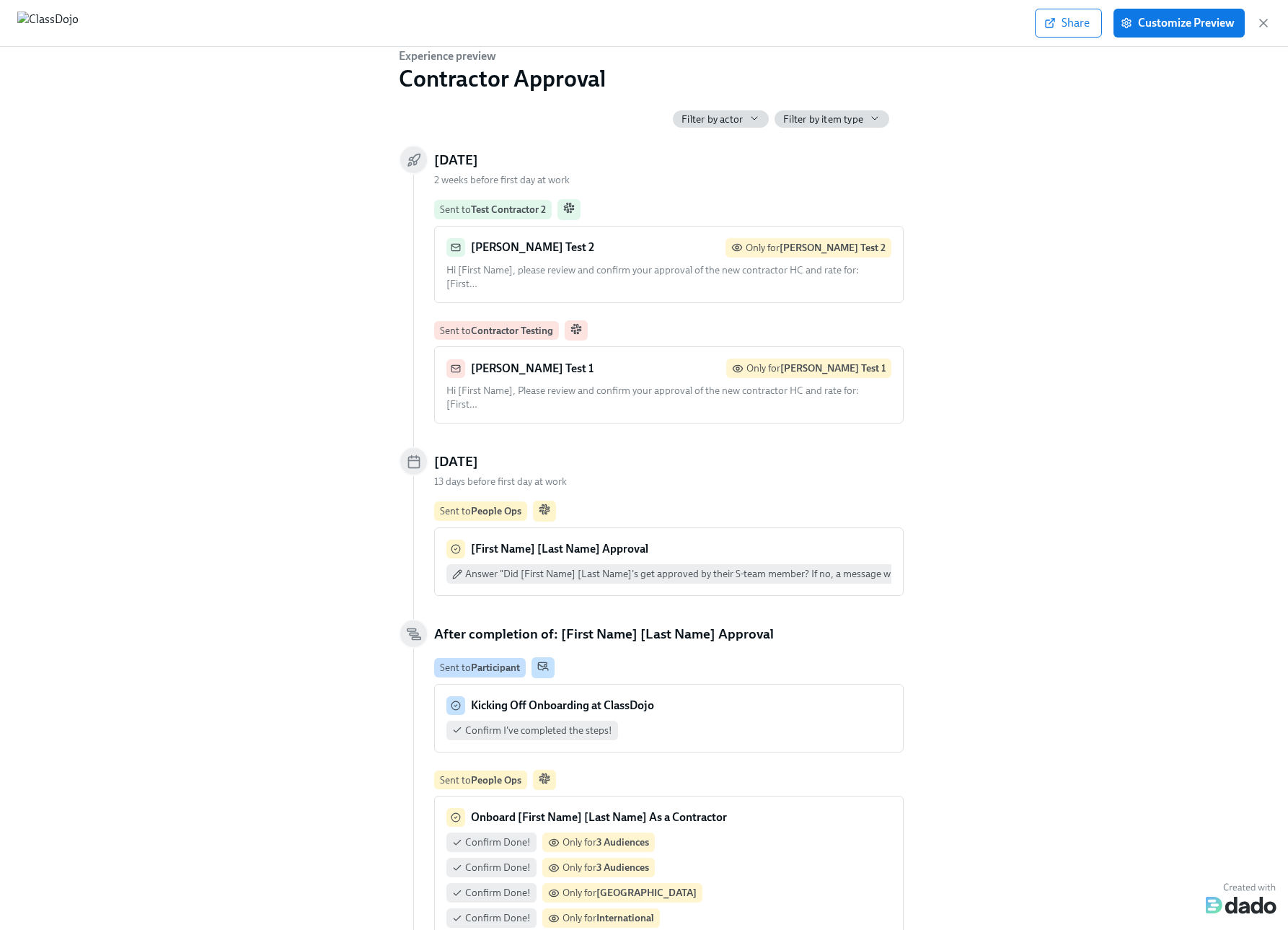
scroll to position [23, 0]
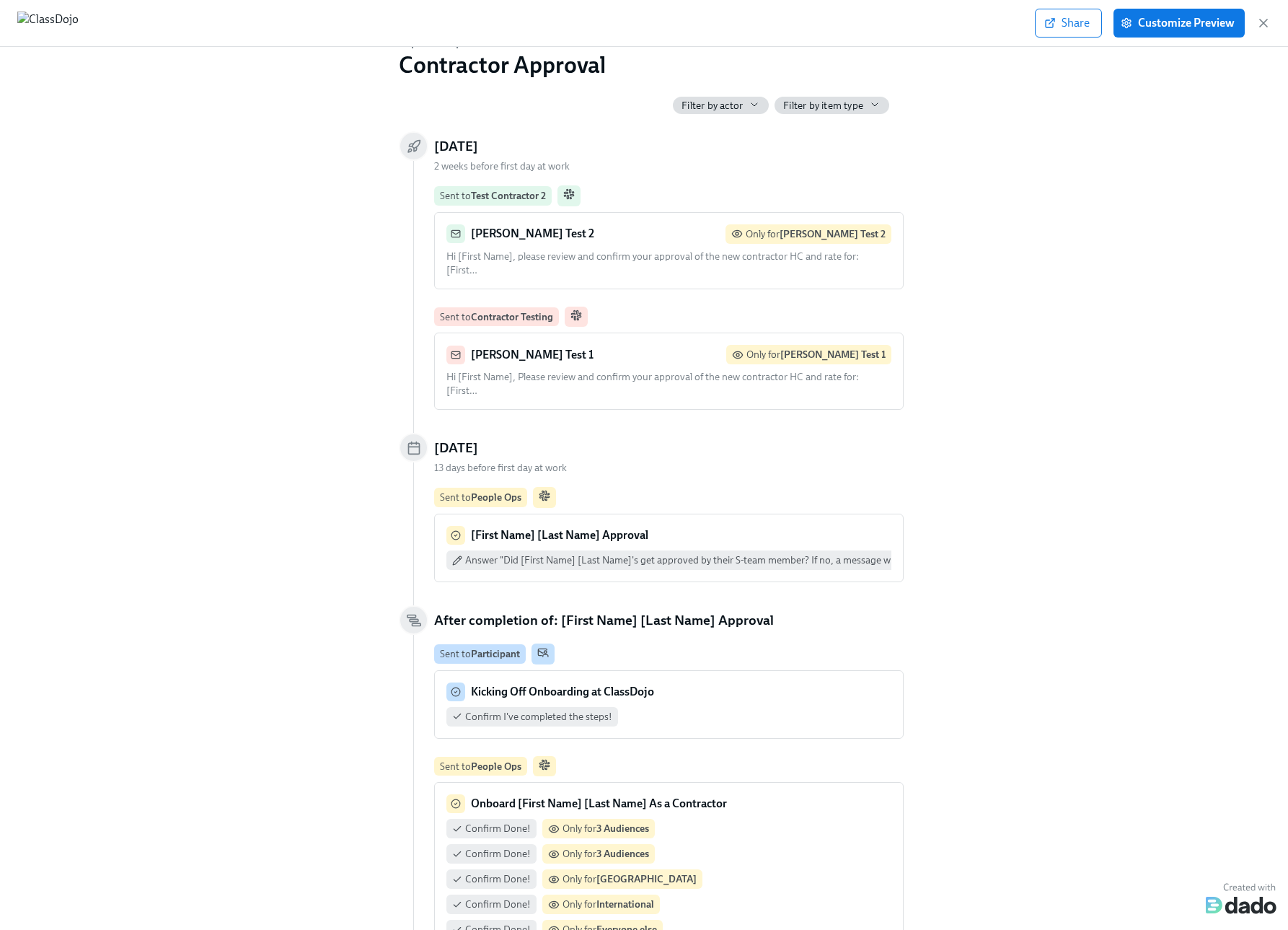
click at [732, 683] on div "Kicking Off Onboarding at ClassDojo" at bounding box center [668, 692] width 445 height 19
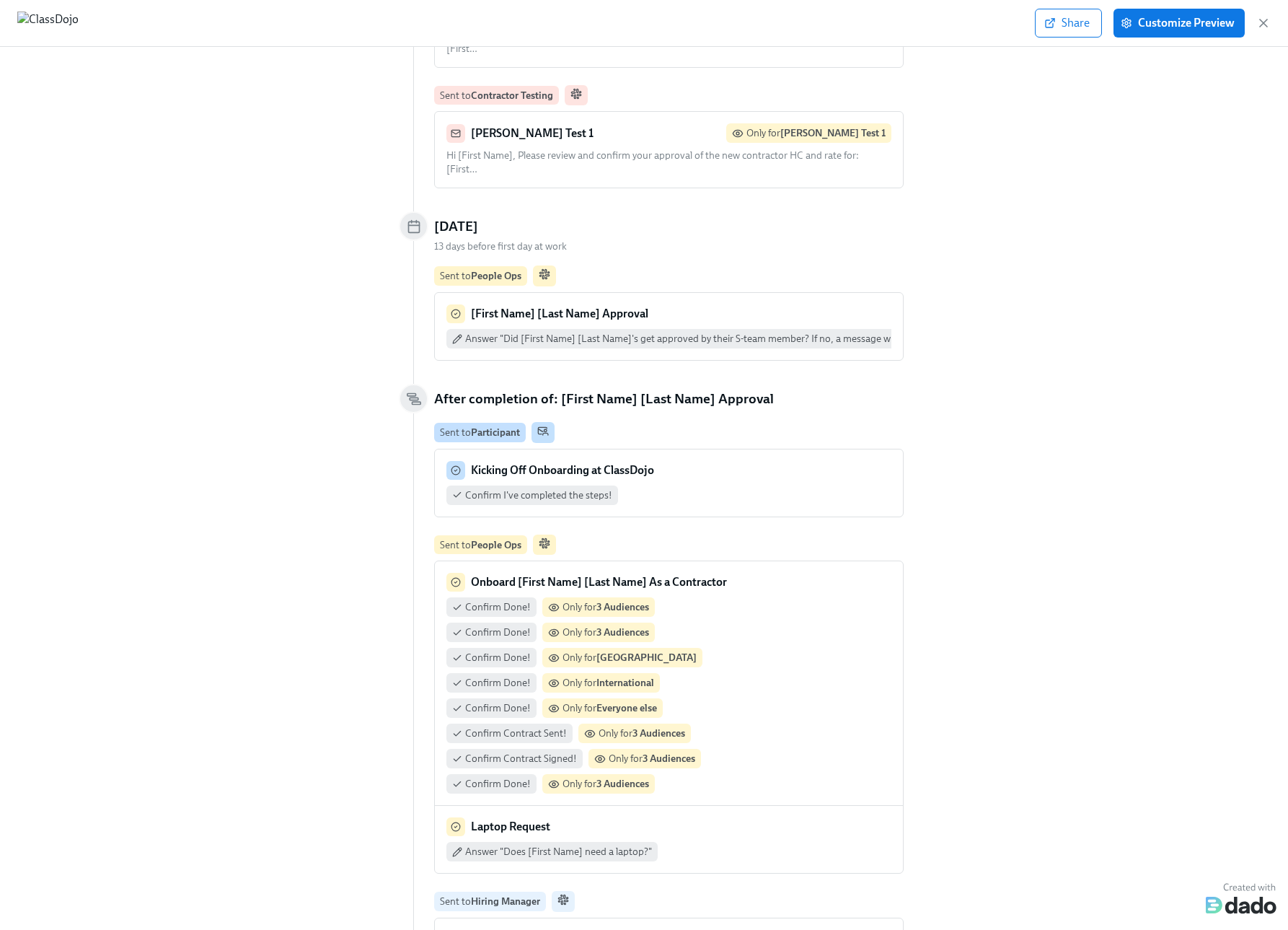
scroll to position [246, 0]
click at [774, 620] on div "Confirm Done! Only for 3 Audiences Confirm Done! Only for 3 Audiences Confirm D…" at bounding box center [668, 695] width 445 height 196
click at [610, 600] on strong "3 Audiences" at bounding box center [623, 606] width 52 height 12
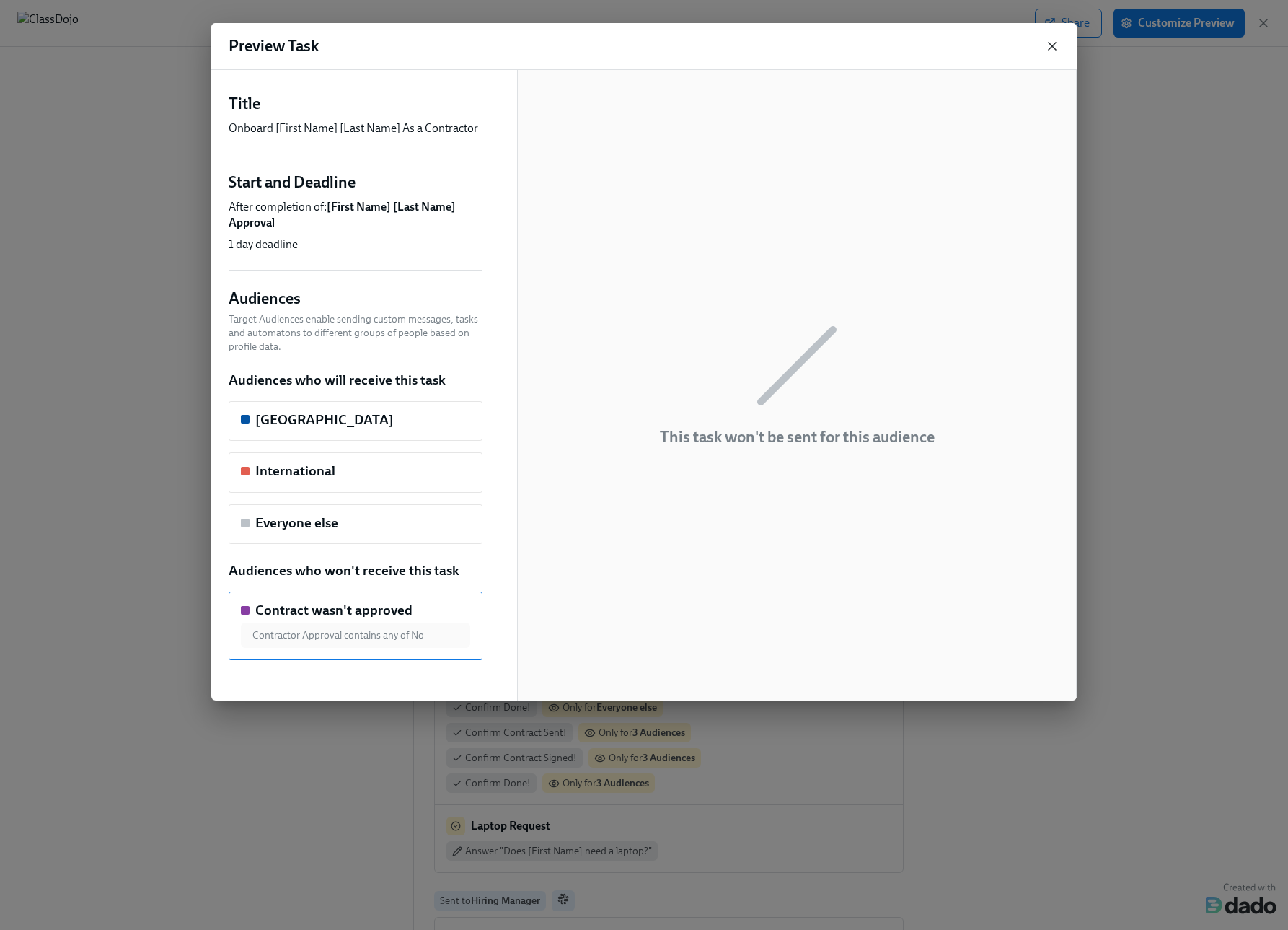
click at [1054, 43] on icon "button" at bounding box center [1051, 46] width 14 height 14
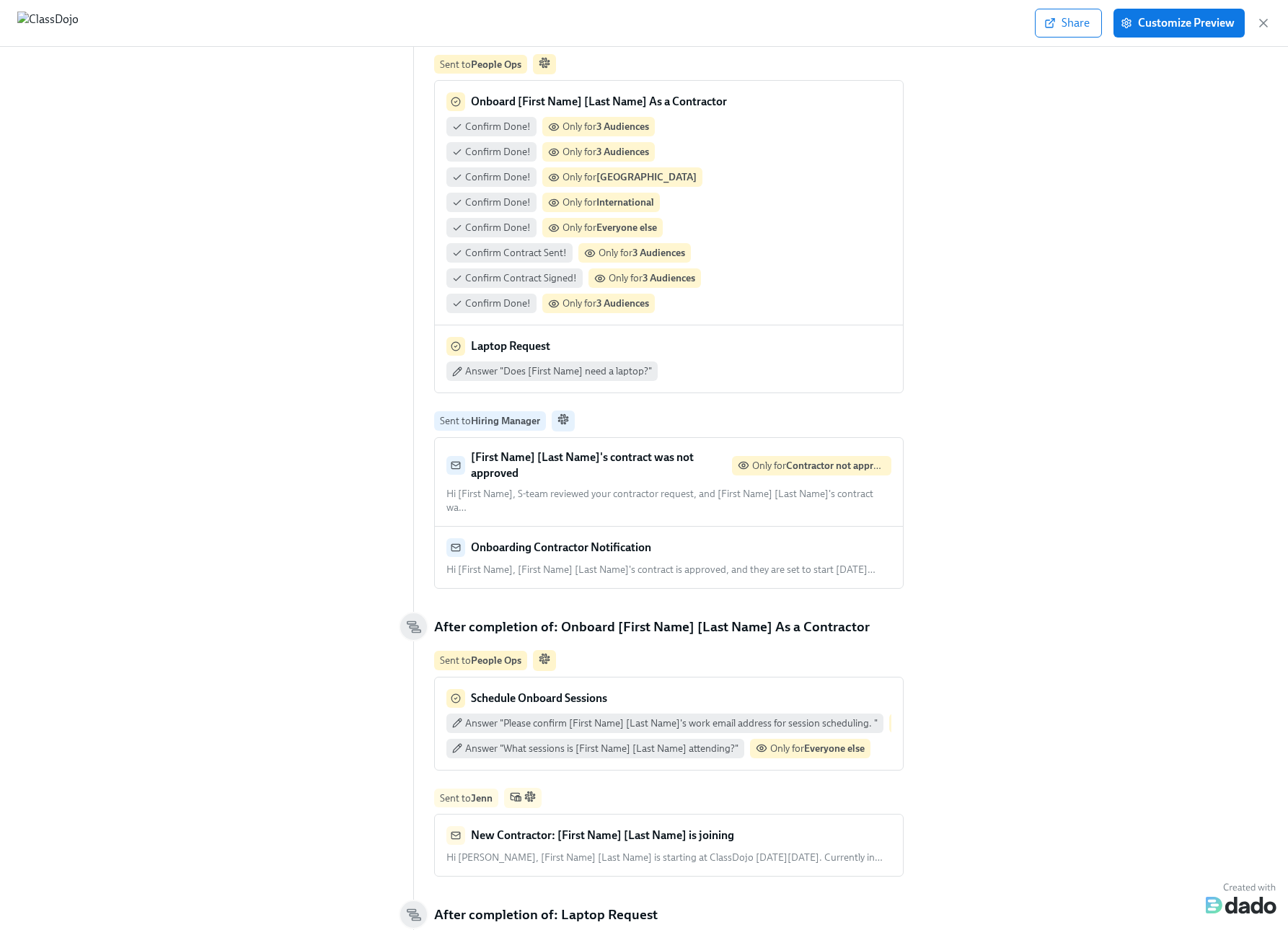
scroll to position [742, 0]
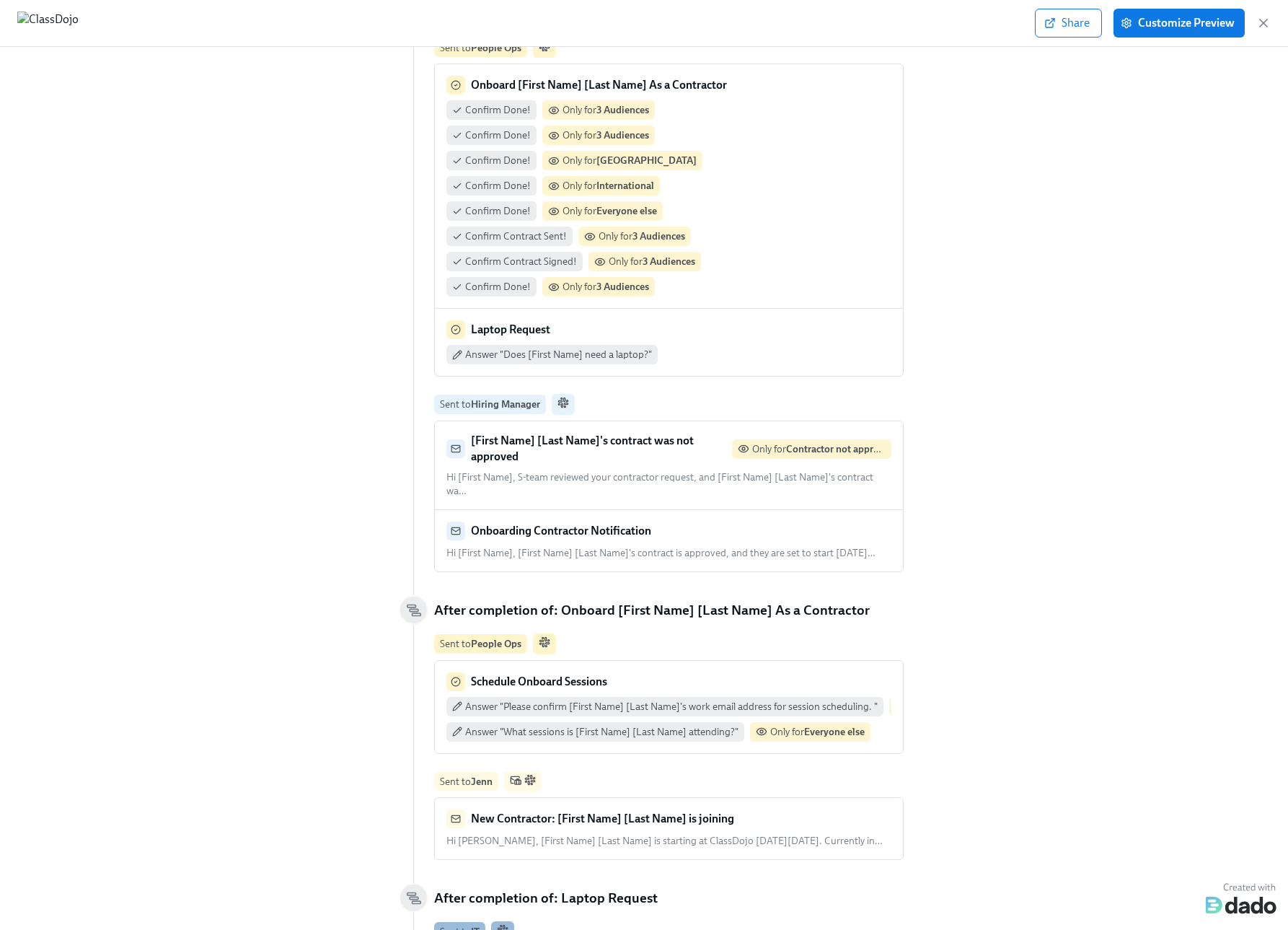
click at [721, 547] on span "Hi [First Name], [First Name] [Last Name]'s contract is approved, and they are …" at bounding box center [661, 553] width 429 height 12
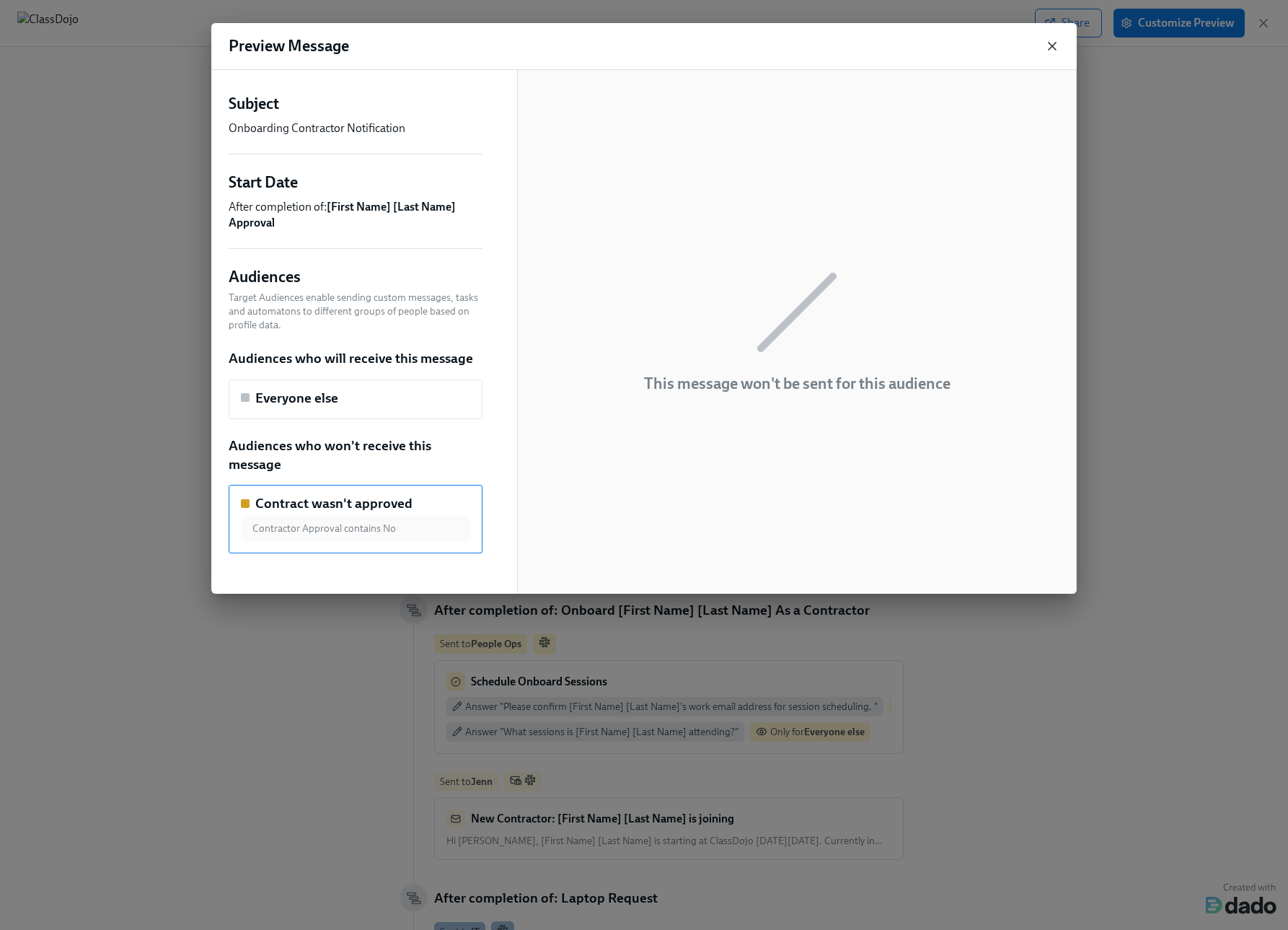
click at [1052, 48] on icon "button" at bounding box center [1051, 46] width 14 height 14
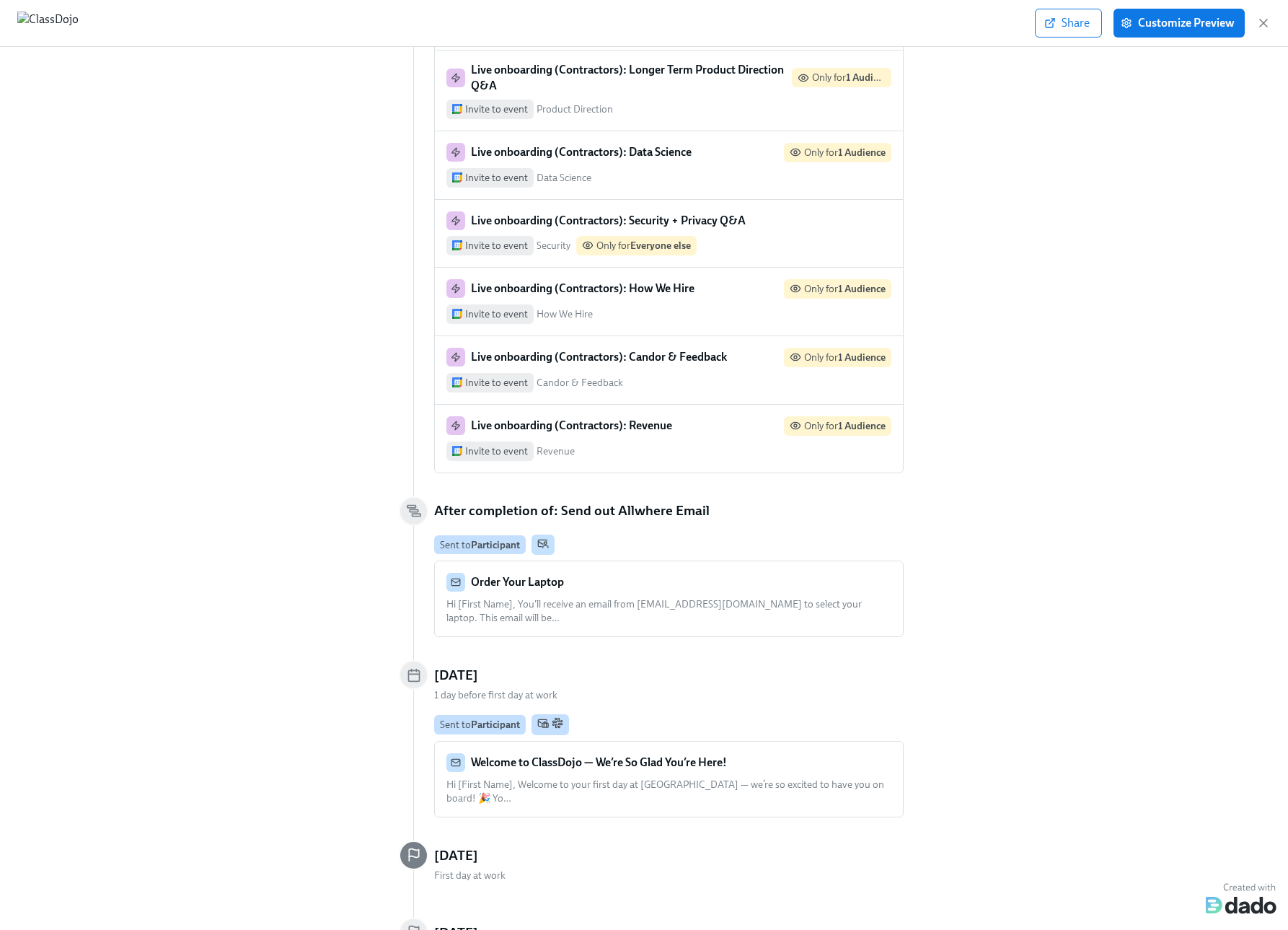
scroll to position [2075, 0]
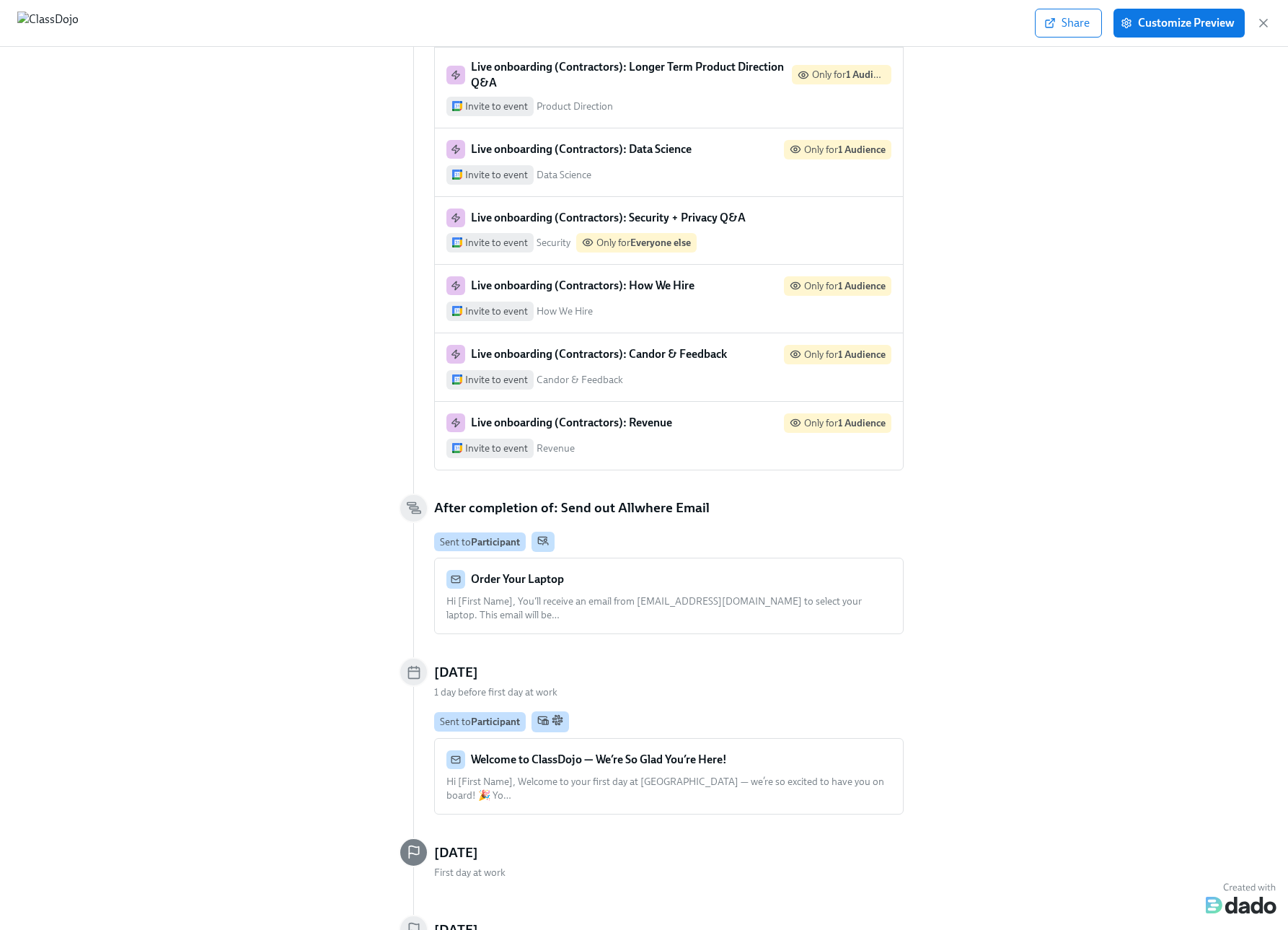
click at [802, 750] on div "Welcome to ClassDojo — We’re So Glad You’re Here!" at bounding box center [668, 759] width 445 height 19
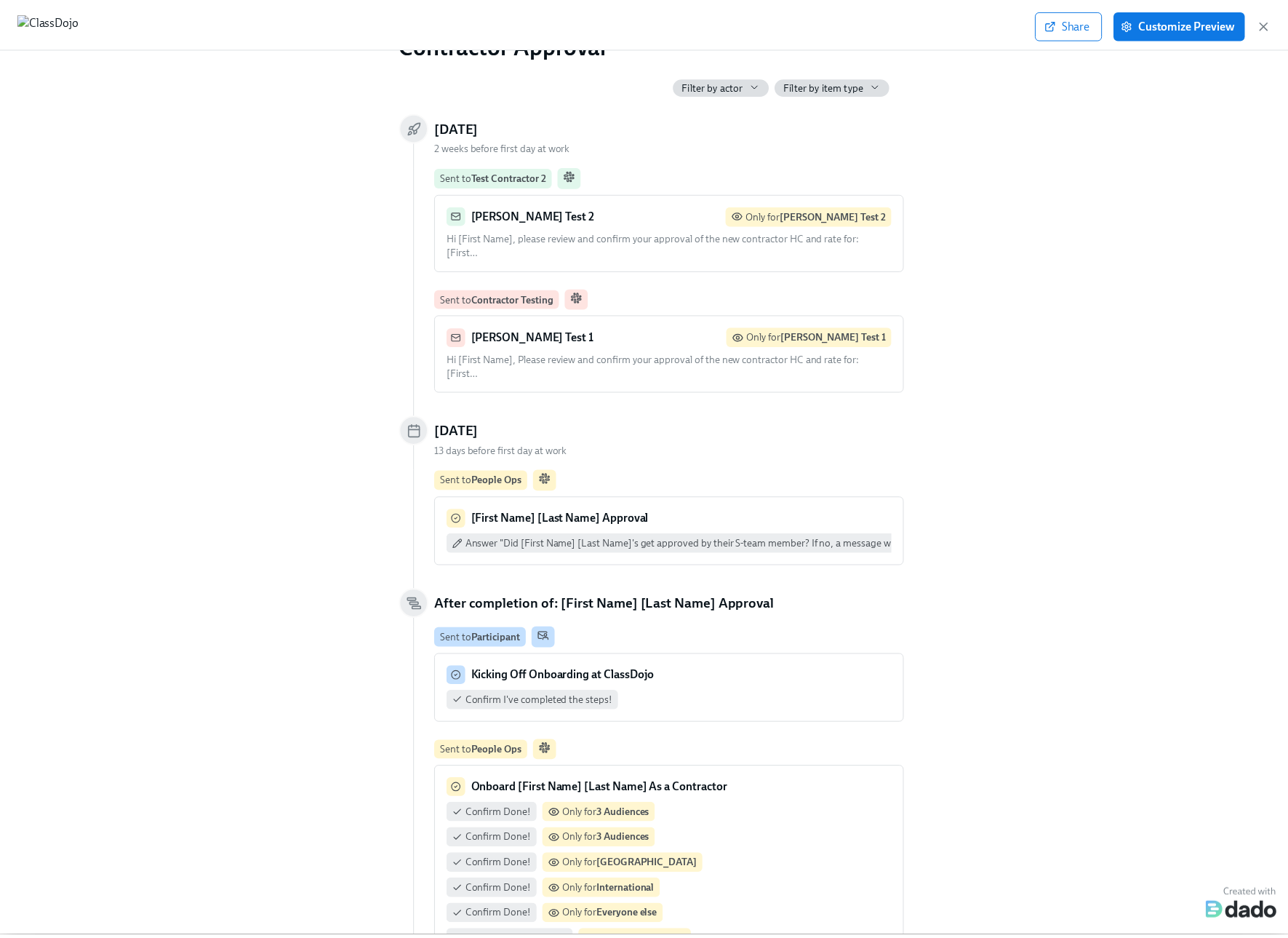
scroll to position [0, 0]
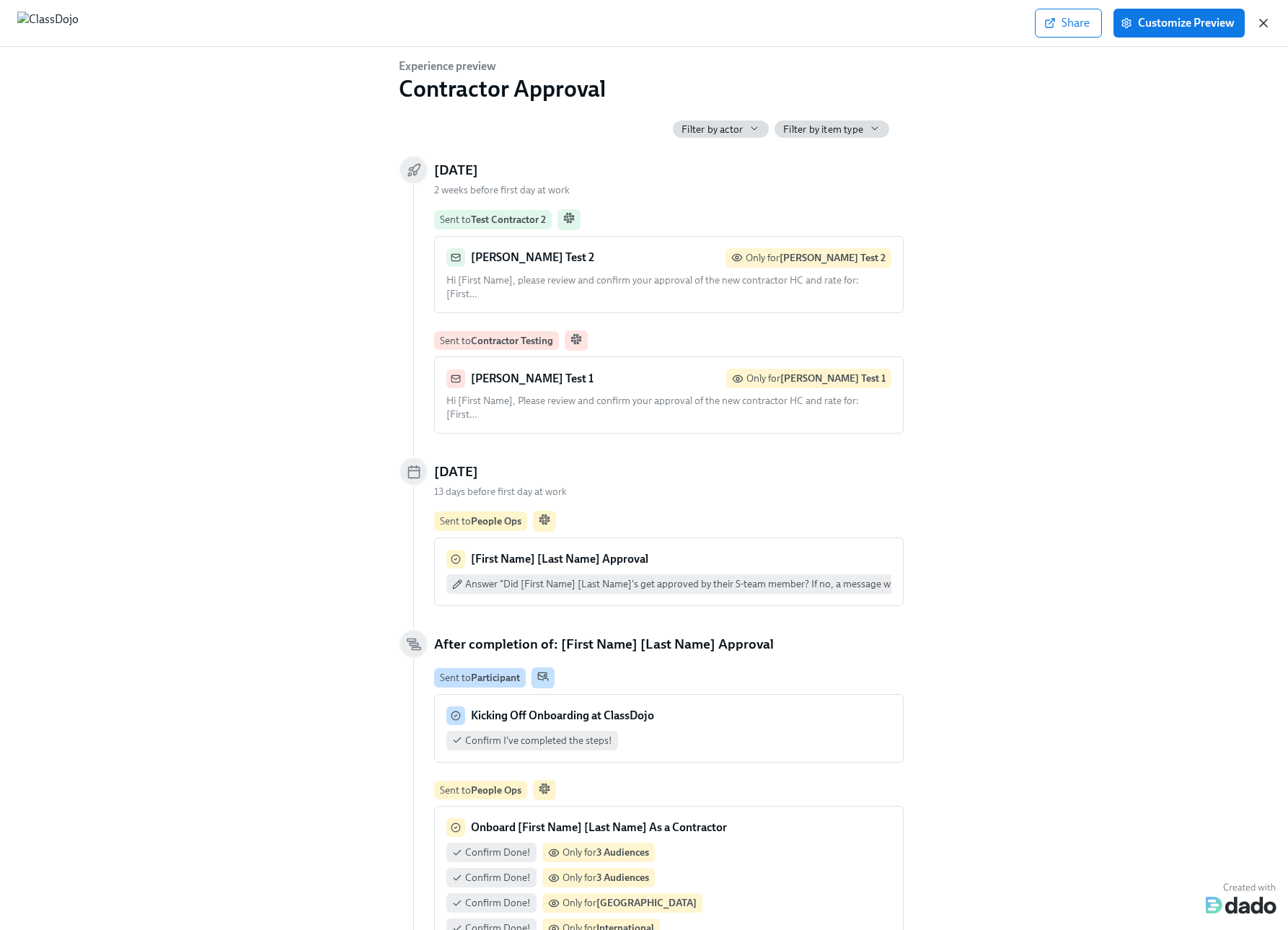
click at [1260, 27] on icon "button" at bounding box center [1263, 22] width 14 height 14
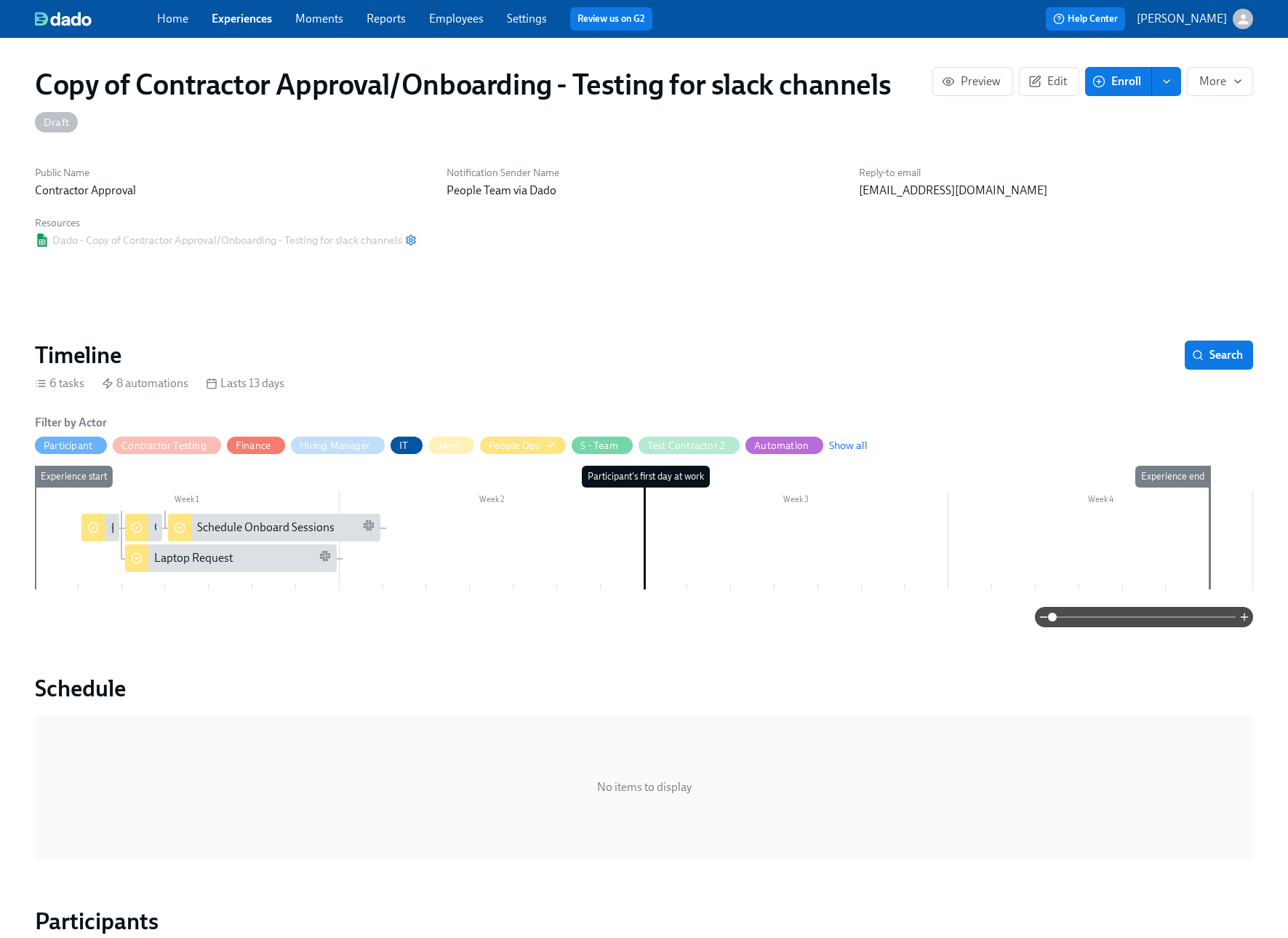
click at [226, 16] on link "Experiences" at bounding box center [242, 18] width 60 height 14
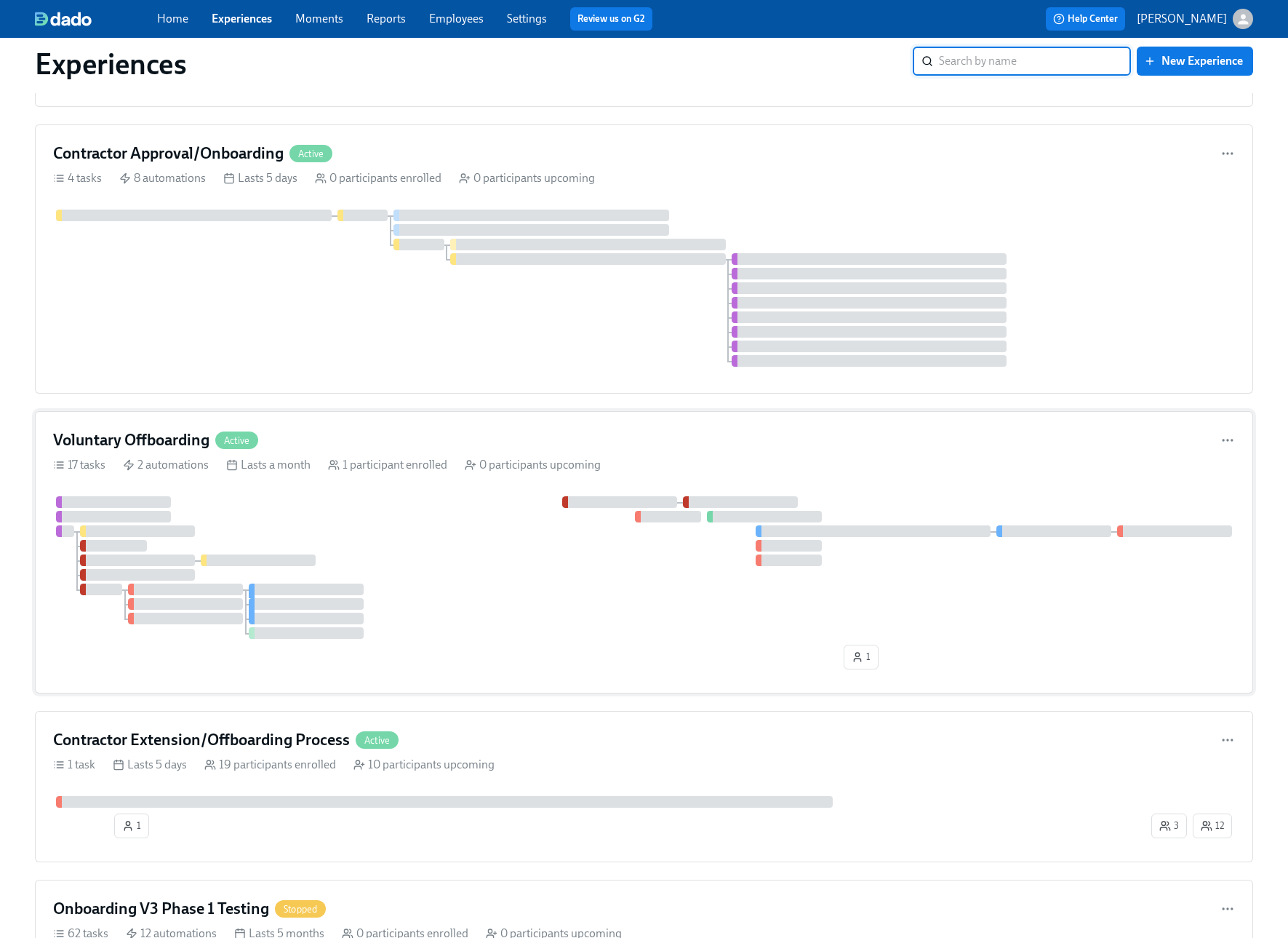
scroll to position [737, 0]
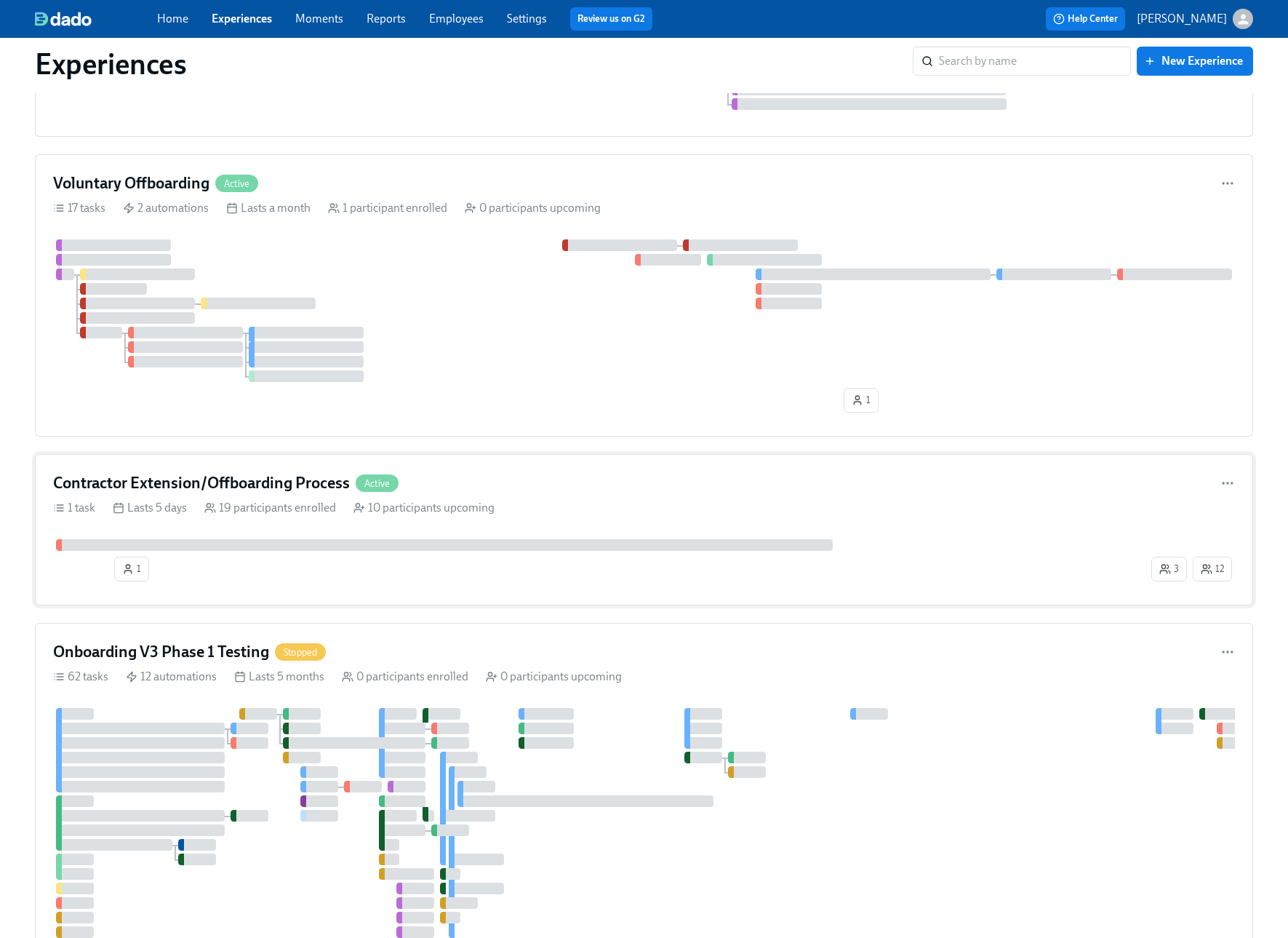
click at [605, 493] on div "Contractor Extension/Offboarding Process Active" at bounding box center [643, 482] width 1182 height 22
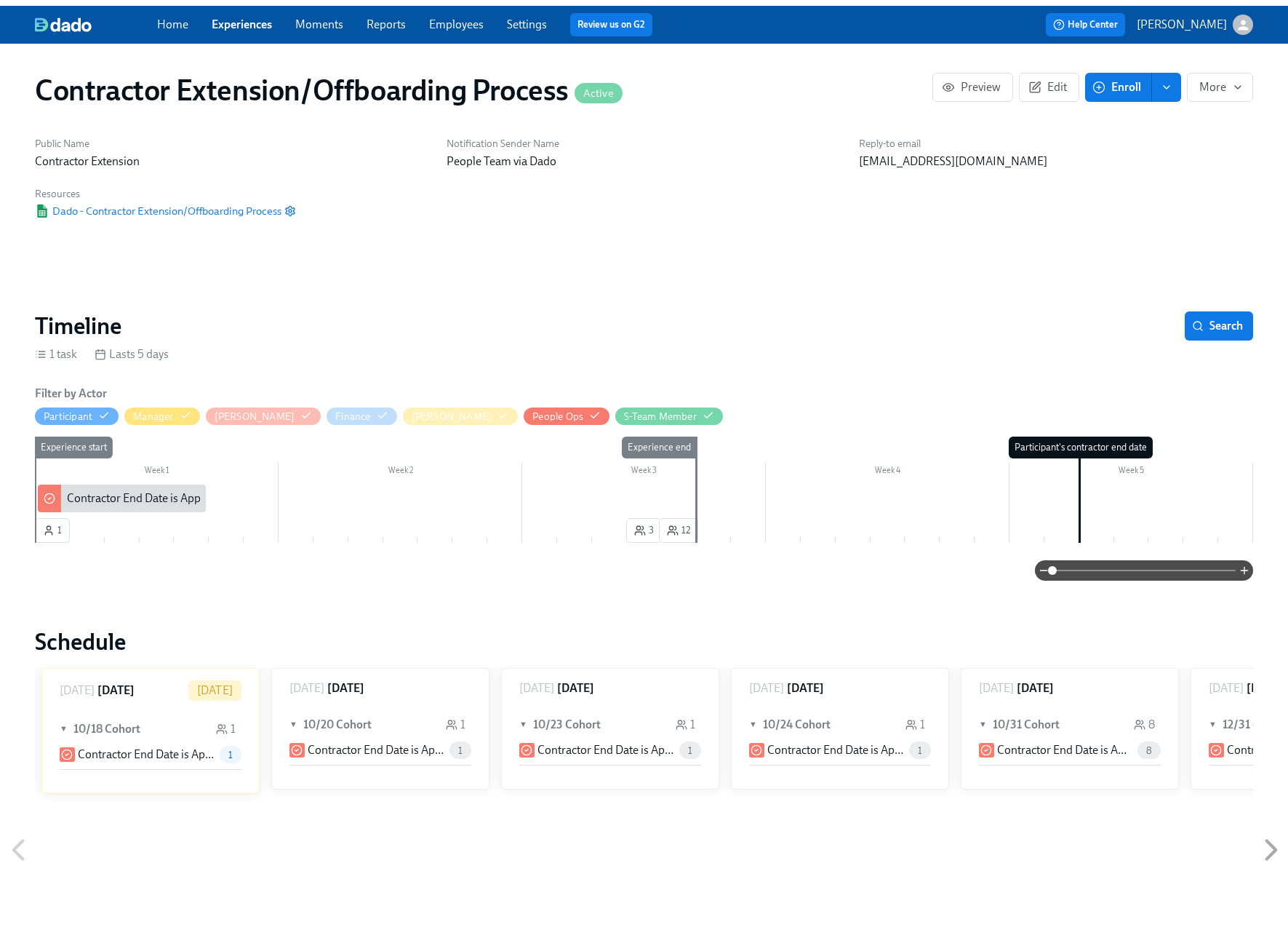
scroll to position [0, 454]
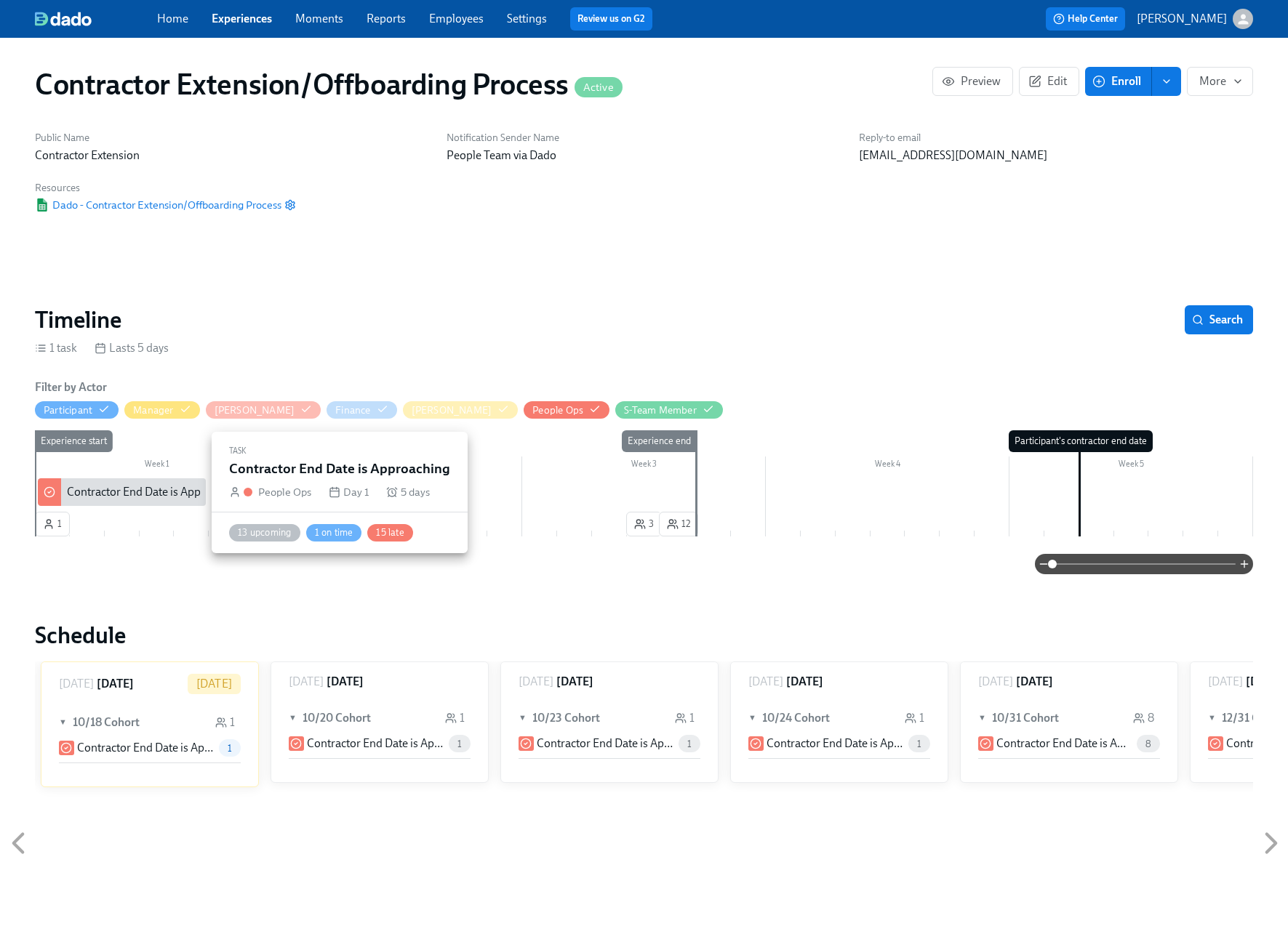
click at [104, 487] on div "Contractor End Date is Approaching" at bounding box center [155, 491] width 178 height 16
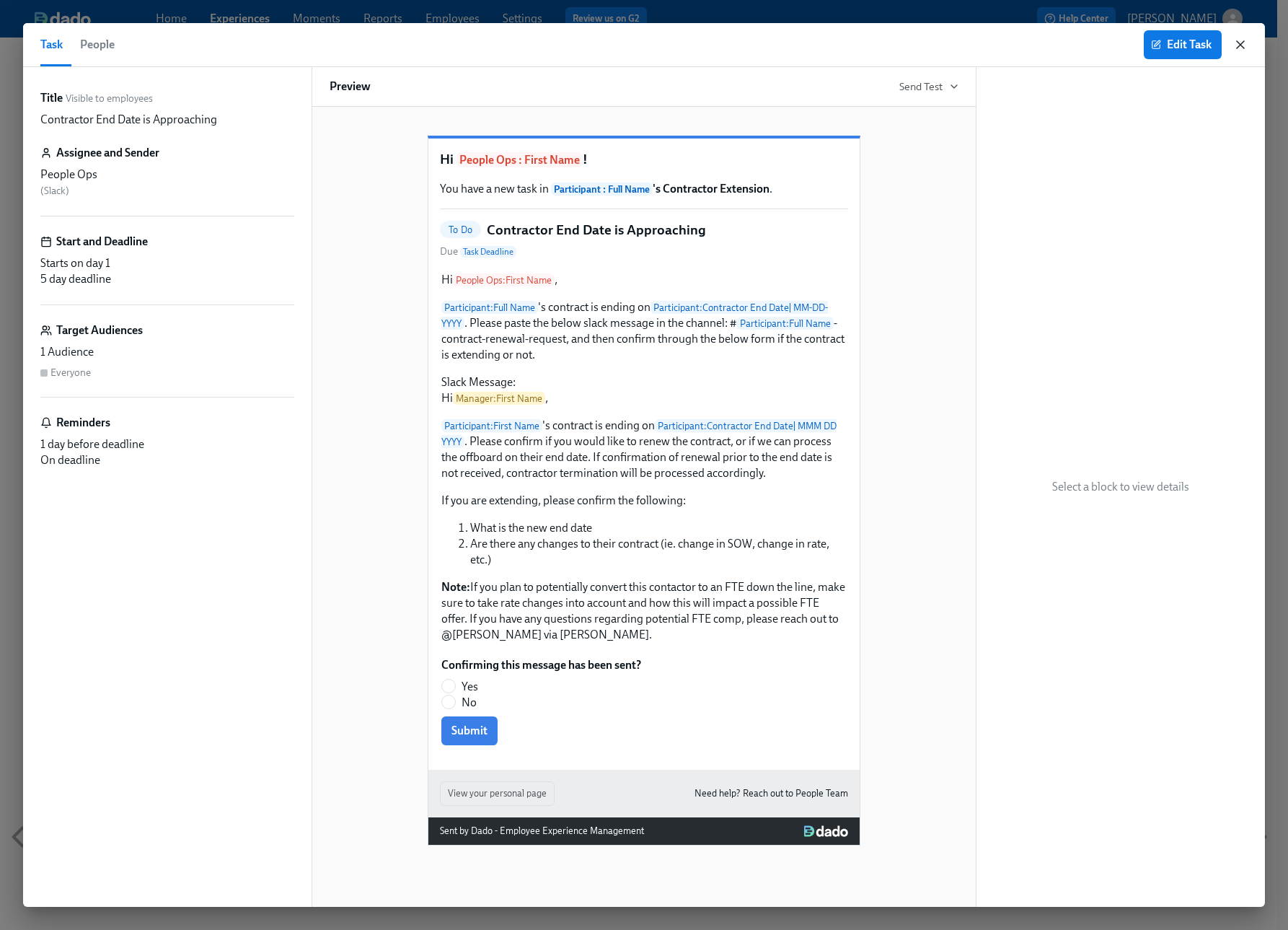
click at [1240, 43] on icon "button" at bounding box center [1240, 45] width 7 height 7
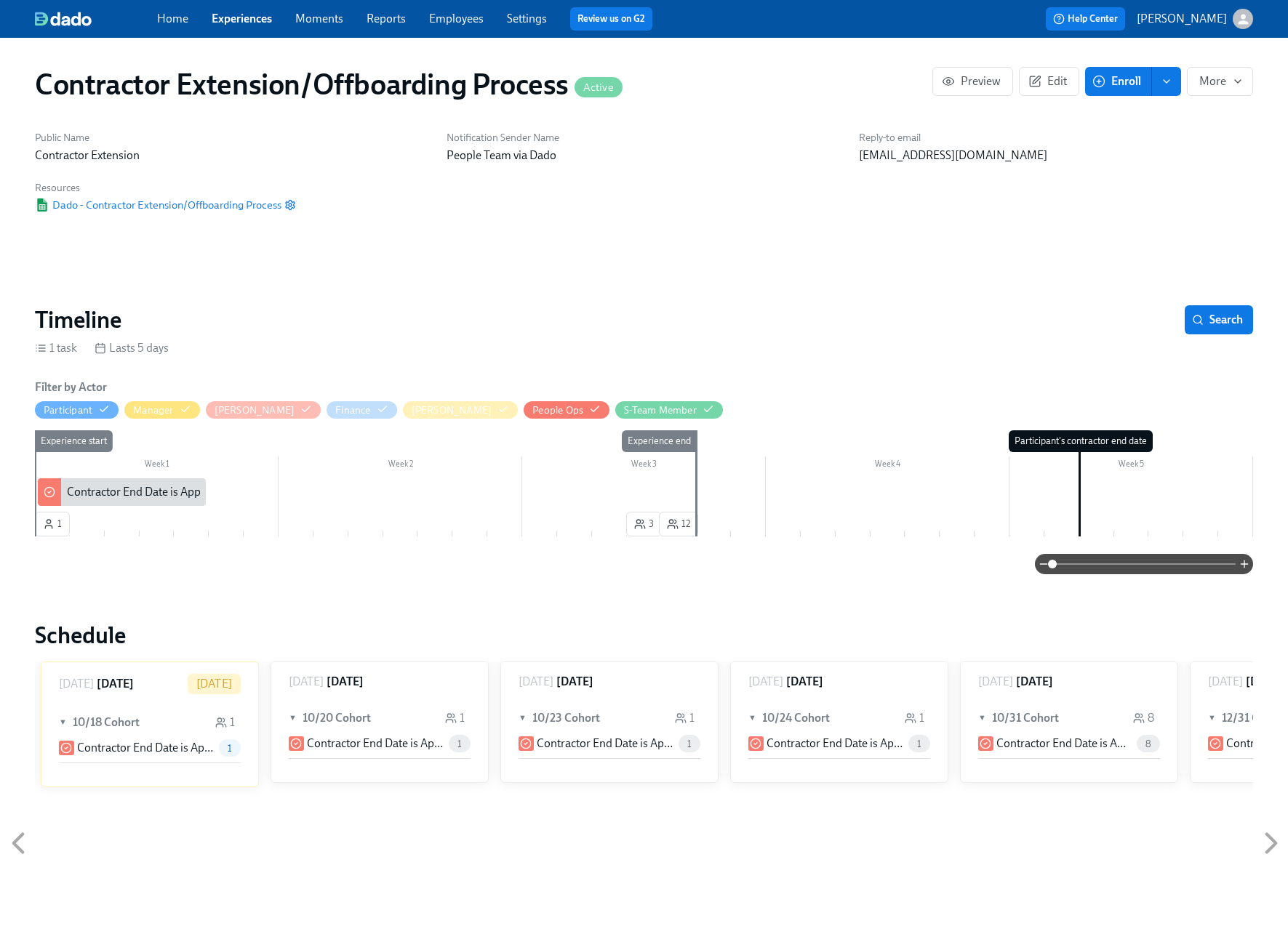
click at [223, 22] on link "Experiences" at bounding box center [242, 18] width 60 height 14
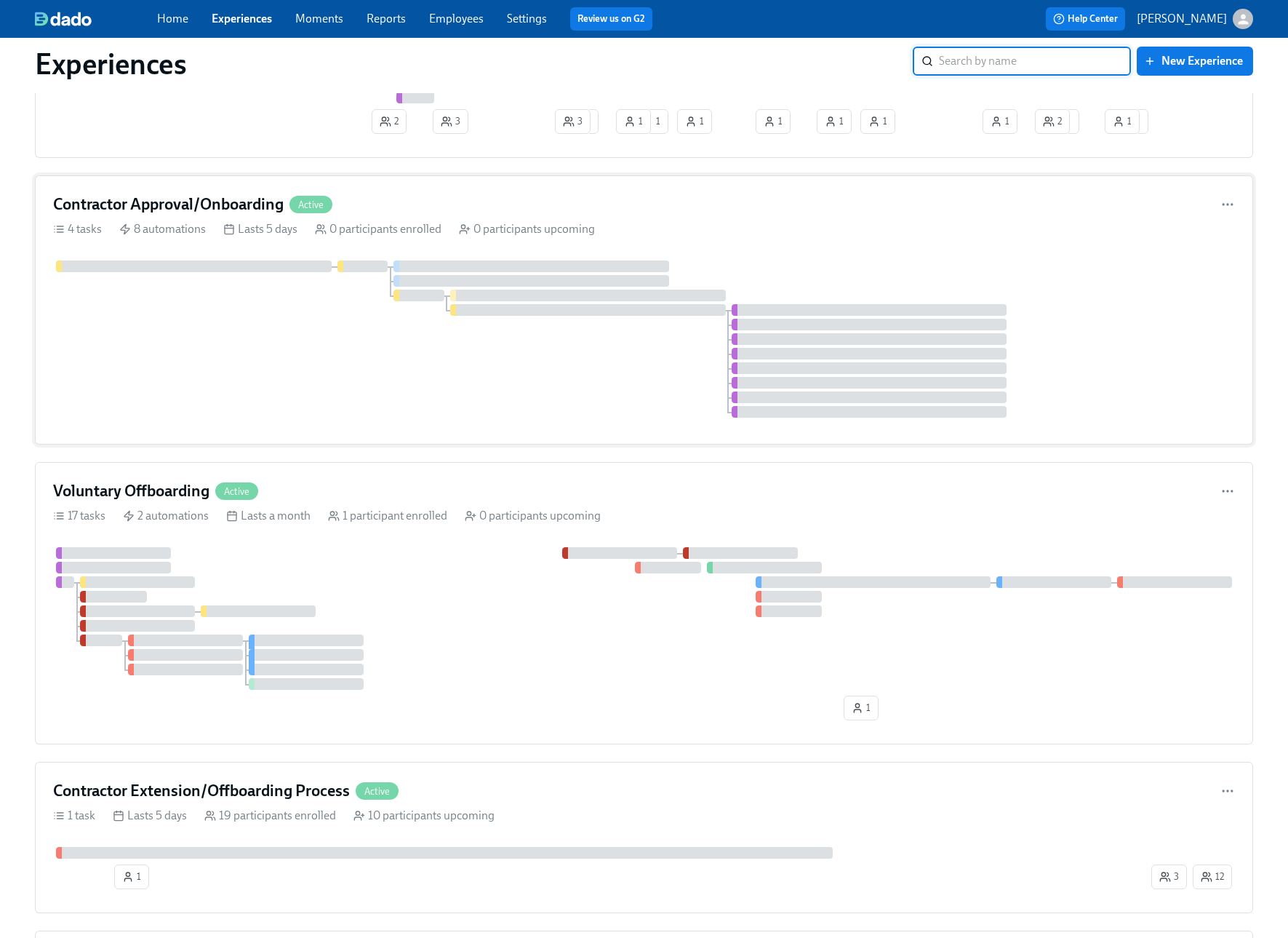
scroll to position [590, 0]
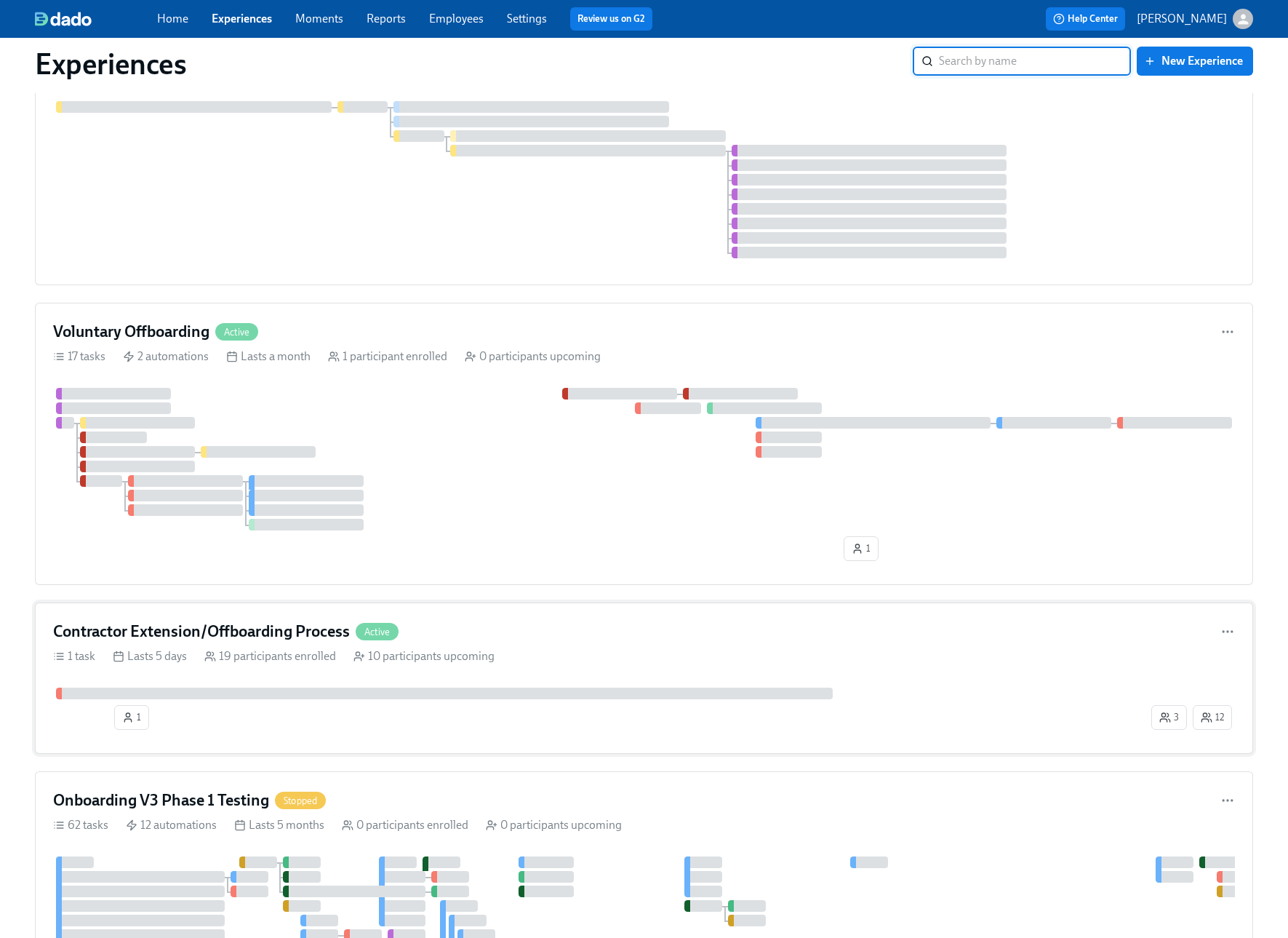
click at [721, 642] on div "Contractor Extension/Offboarding Process Active" at bounding box center [643, 631] width 1182 height 22
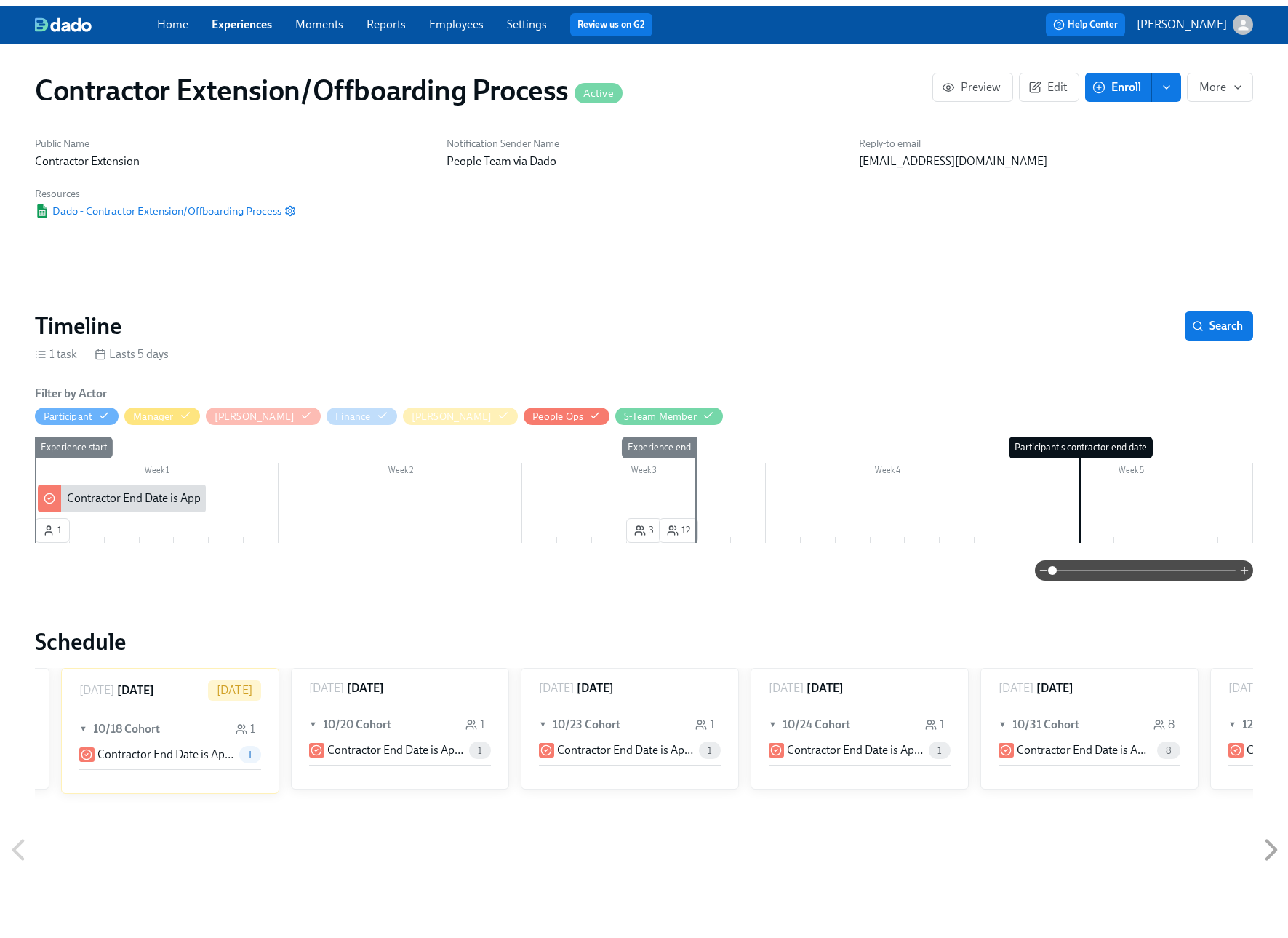
scroll to position [0, 454]
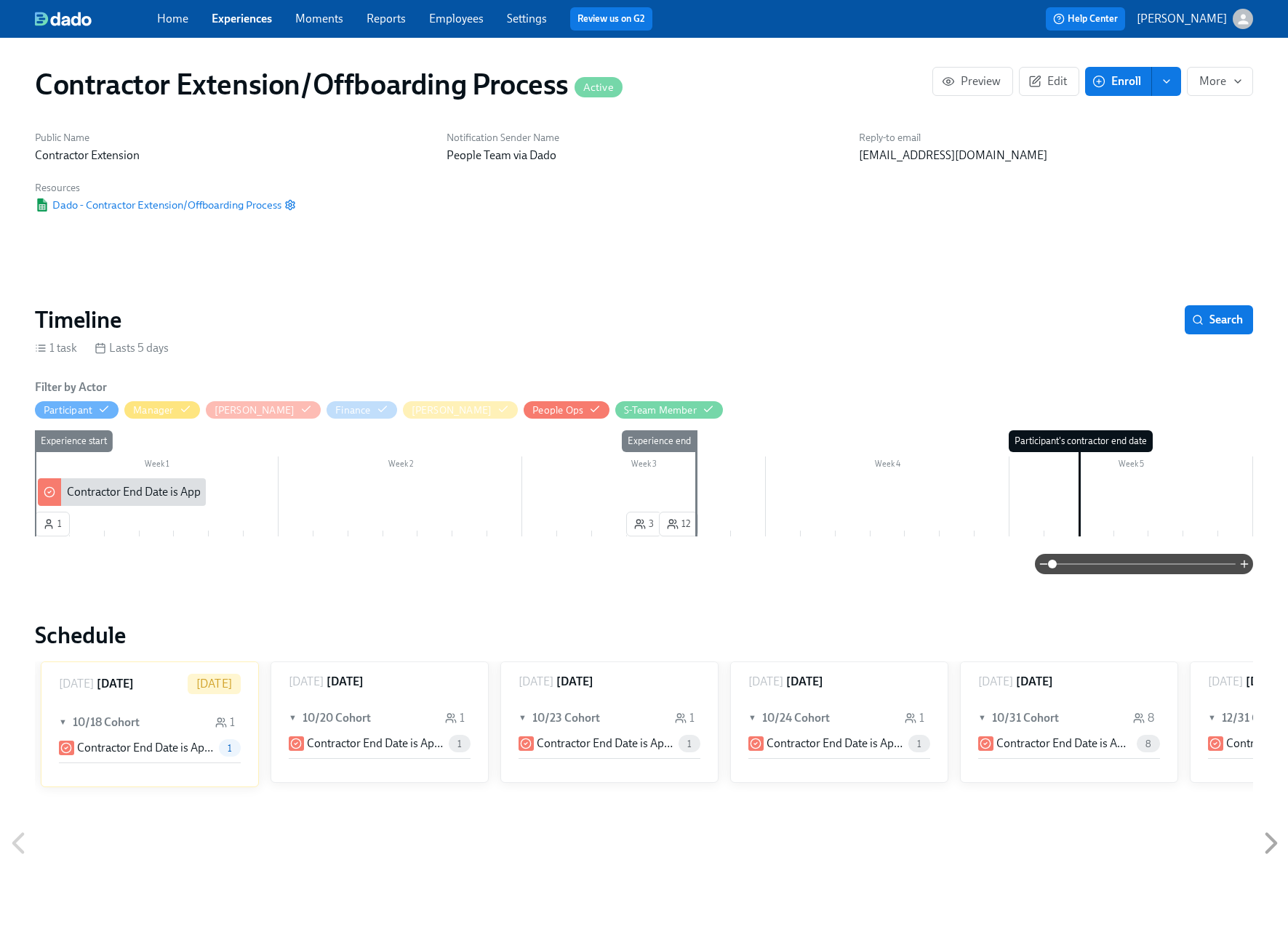
click at [233, 23] on link "Experiences" at bounding box center [242, 18] width 60 height 14
